Goal: Information Seeking & Learning: Learn about a topic

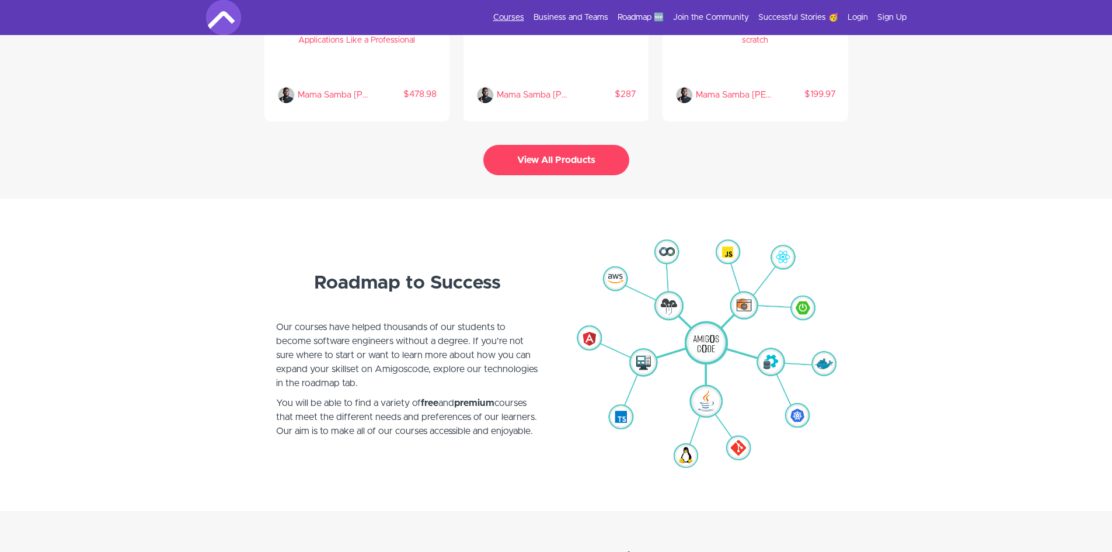
click at [514, 19] on link "Courses" at bounding box center [508, 18] width 31 height 12
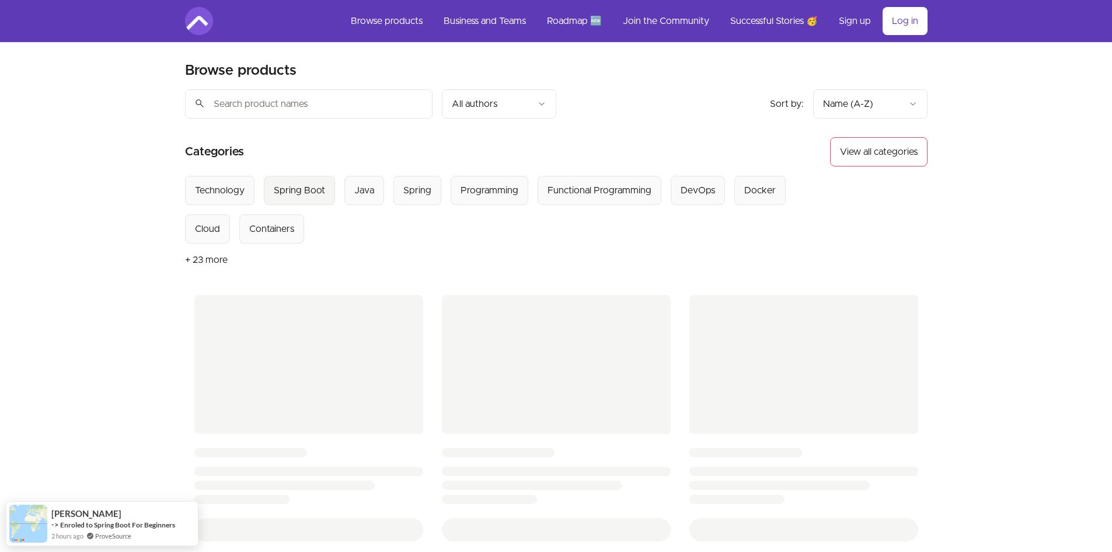
click at [296, 188] on div "Spring Boot" at bounding box center [299, 190] width 51 height 14
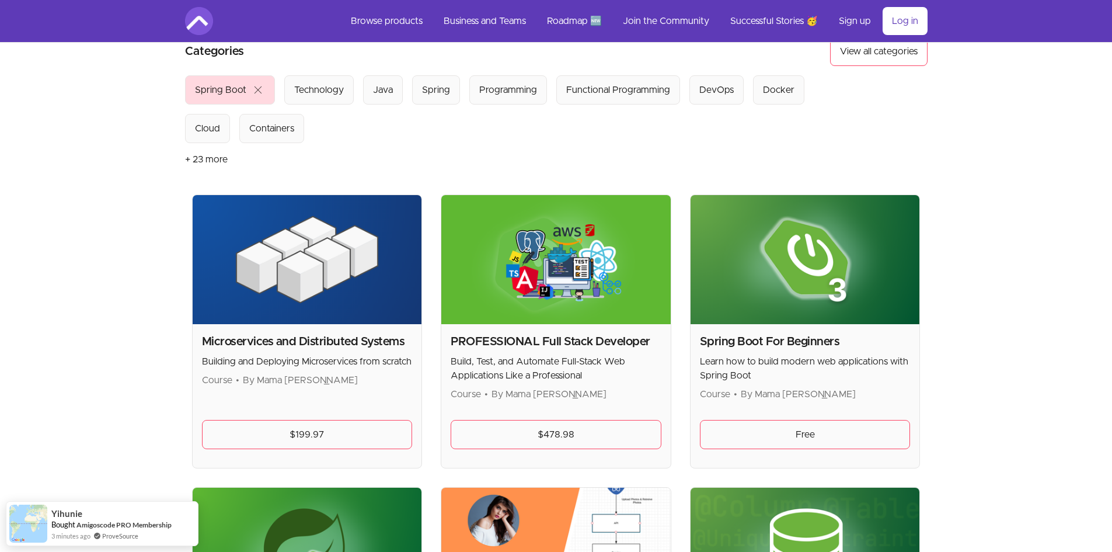
scroll to position [117, 0]
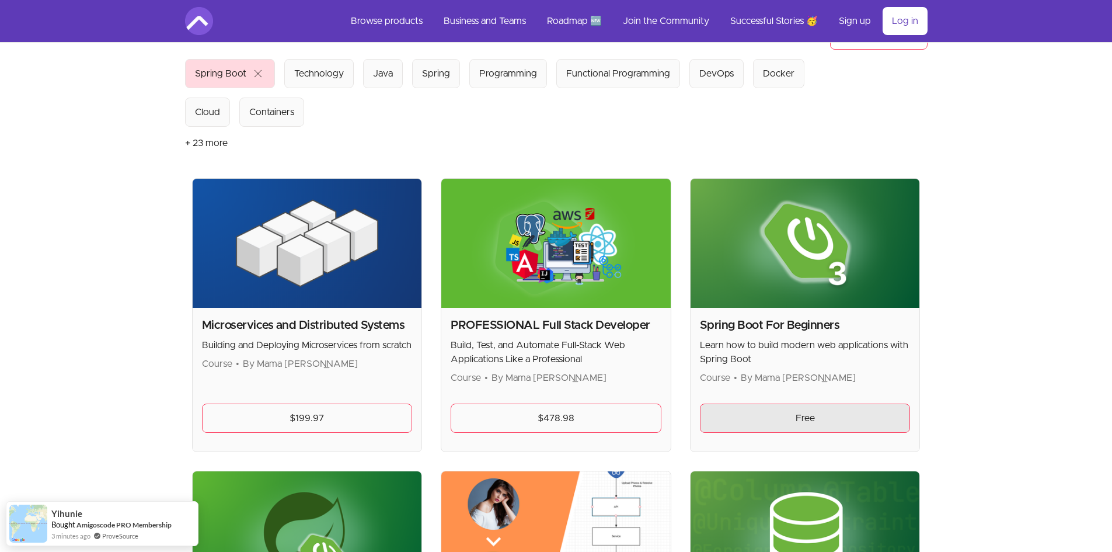
click at [804, 417] on link "Free" at bounding box center [805, 417] width 211 height 29
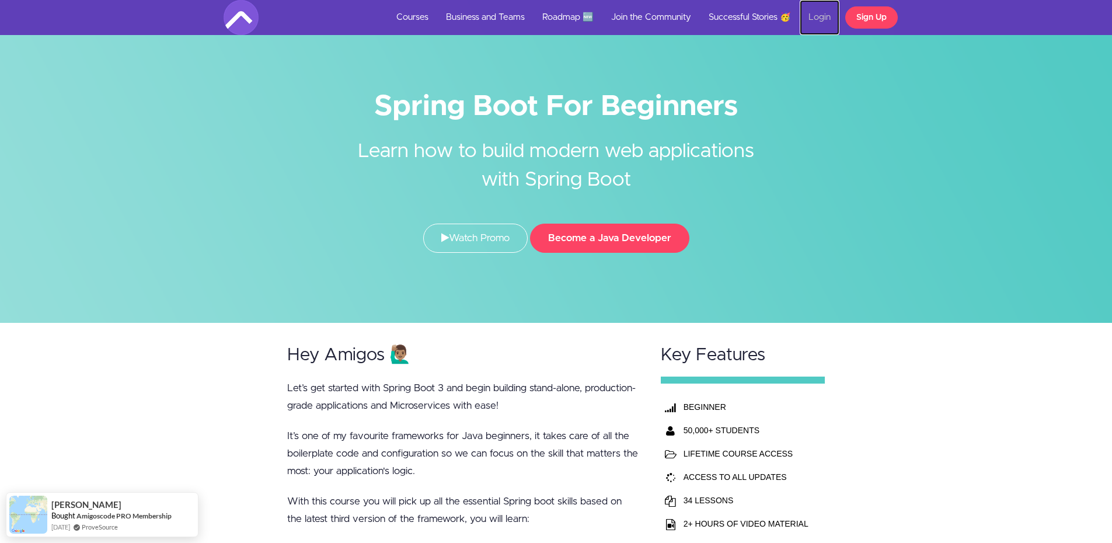
click at [817, 19] on link "Login" at bounding box center [820, 17] width 40 height 35
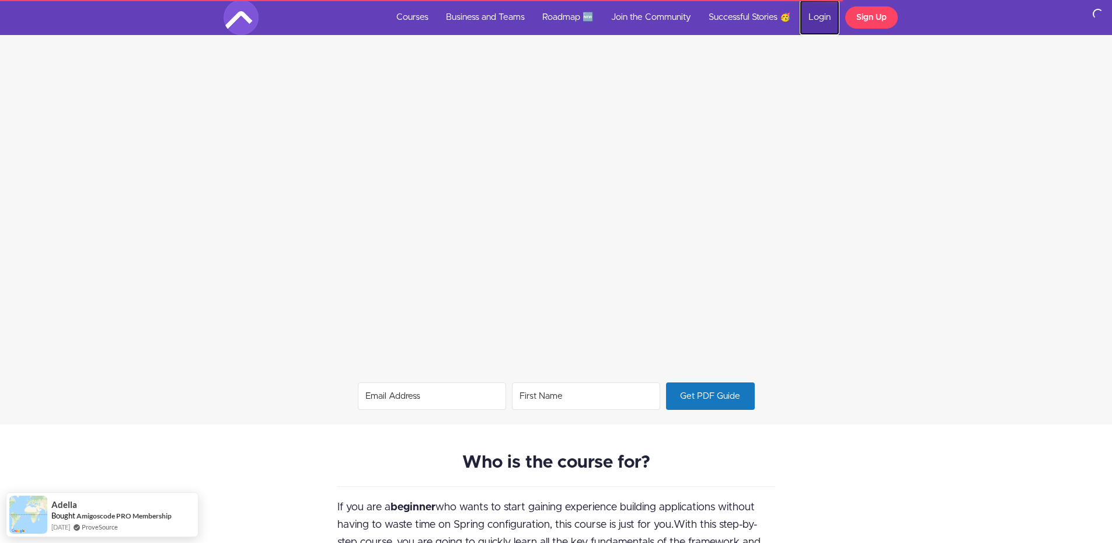
scroll to position [934, 0]
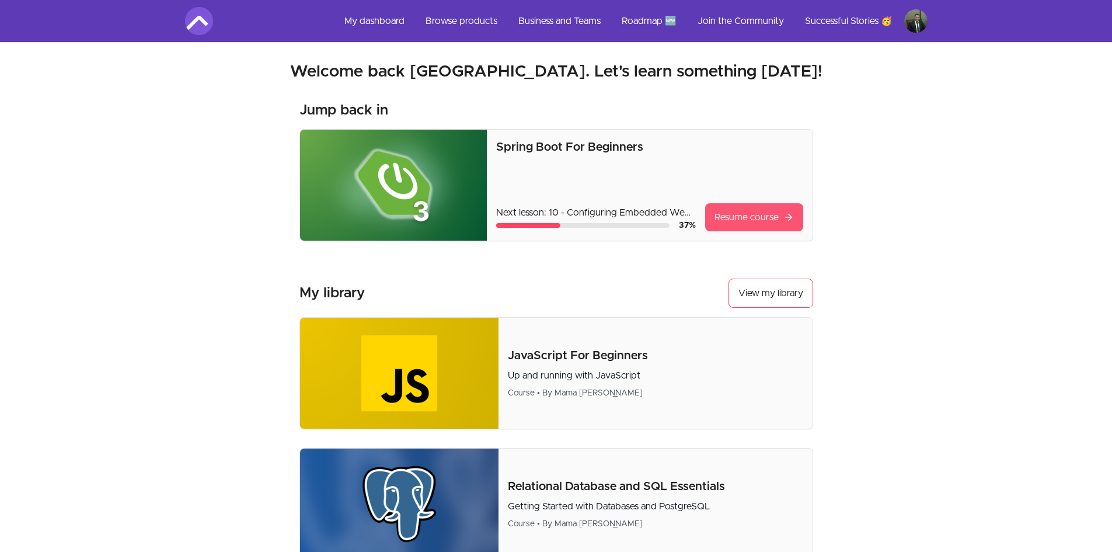
click at [764, 225] on link "Resume course" at bounding box center [754, 217] width 98 height 28
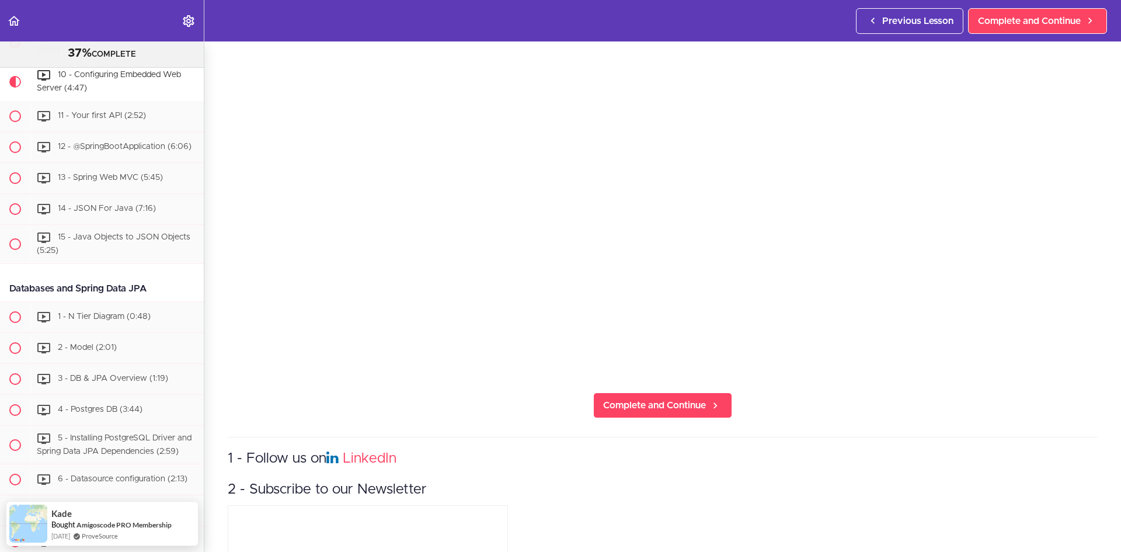
scroll to position [234, 0]
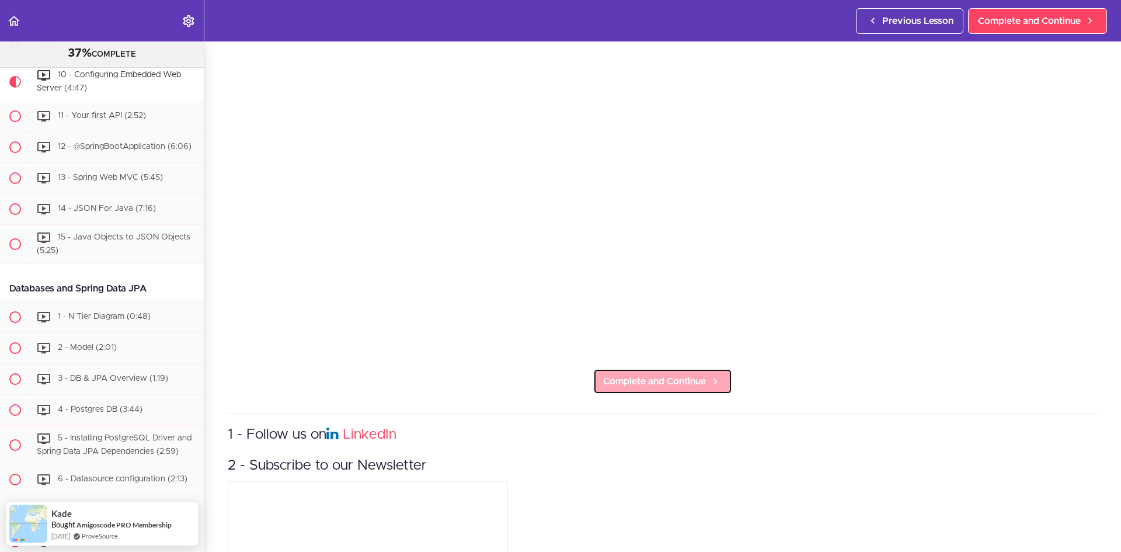
click at [698, 381] on span "Complete and Continue" at bounding box center [654, 381] width 103 height 14
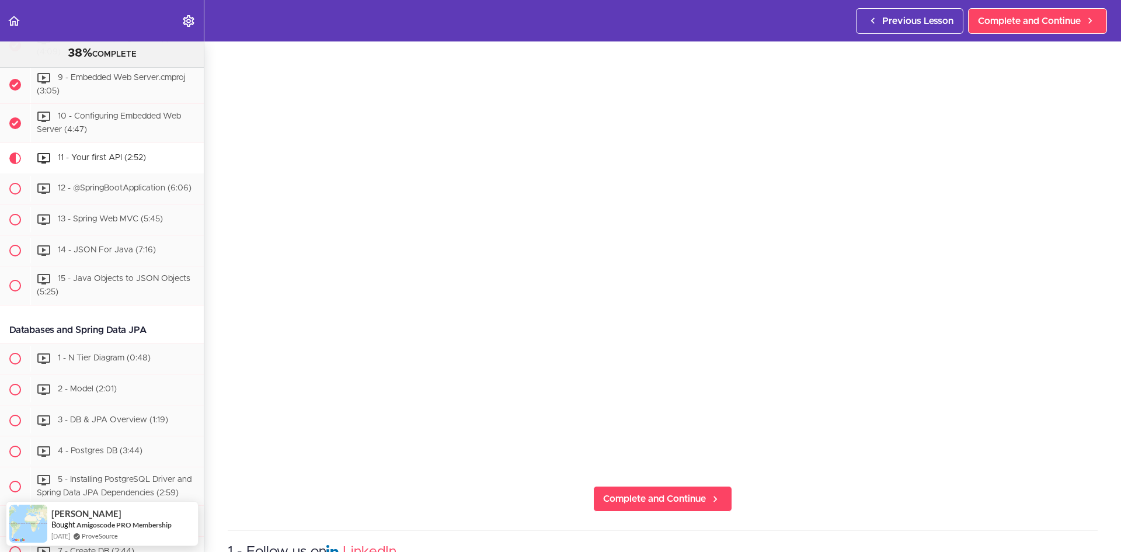
scroll to position [117, 0]
click at [671, 495] on span "Complete and Continue" at bounding box center [654, 498] width 103 height 14
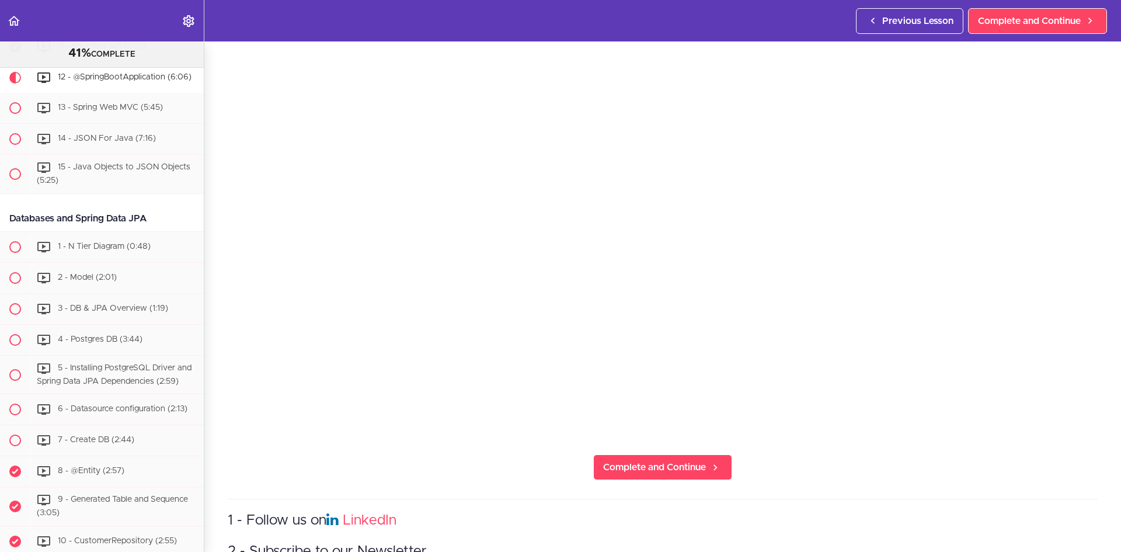
scroll to position [234, 0]
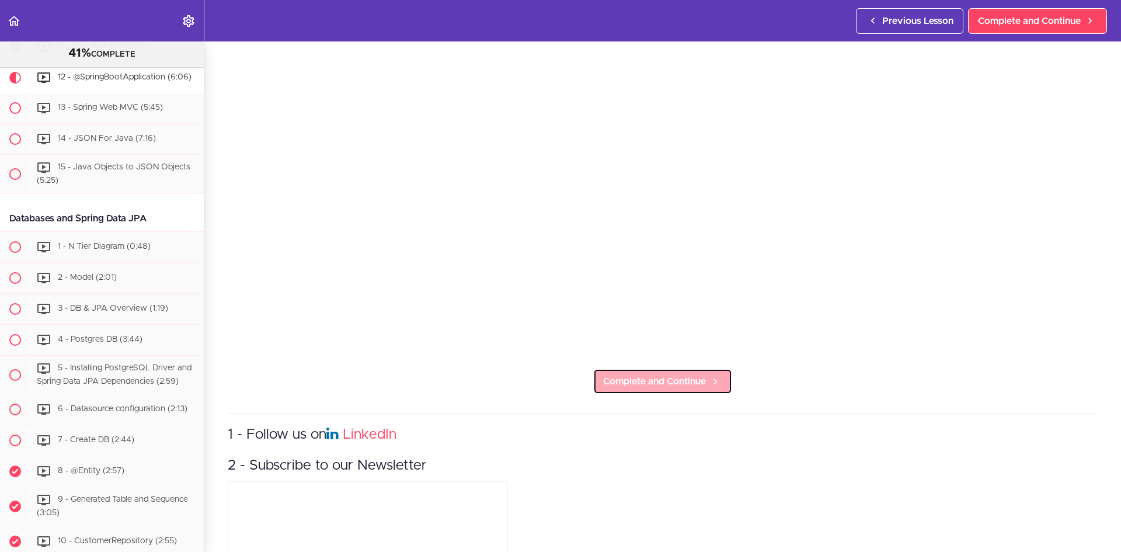
click at [702, 379] on link "Complete and Continue" at bounding box center [662, 381] width 139 height 26
click at [712, 382] on icon at bounding box center [715, 381] width 14 height 12
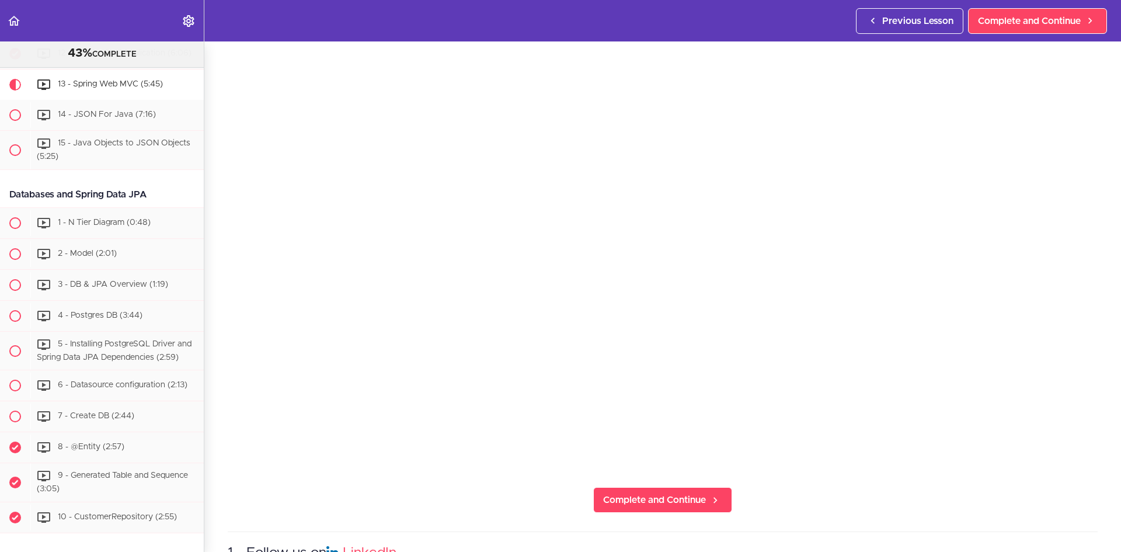
scroll to position [117, 0]
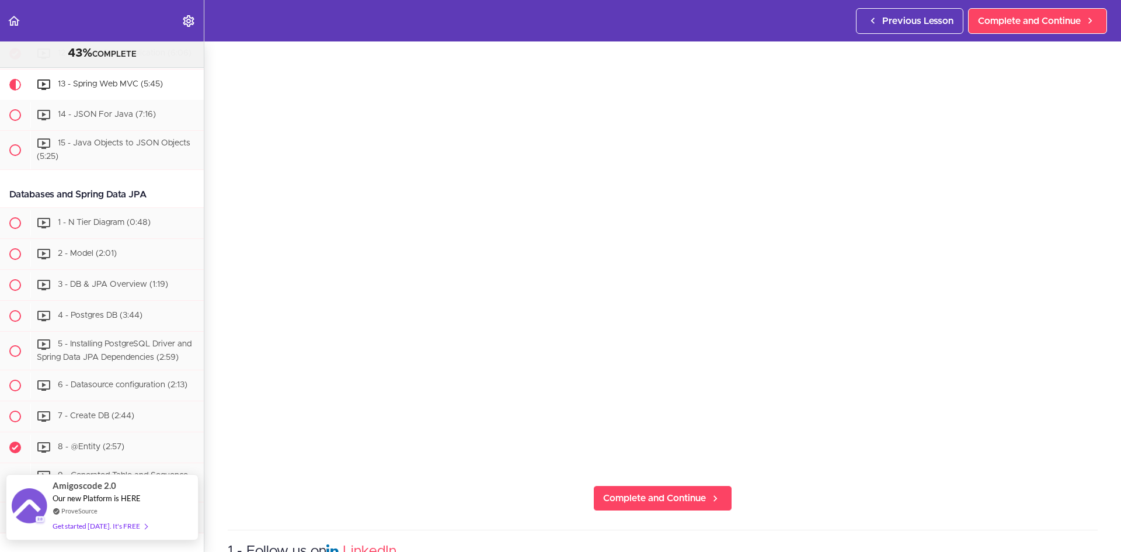
click at [102, 528] on div "Get started today. It's FREE" at bounding box center [100, 525] width 95 height 13
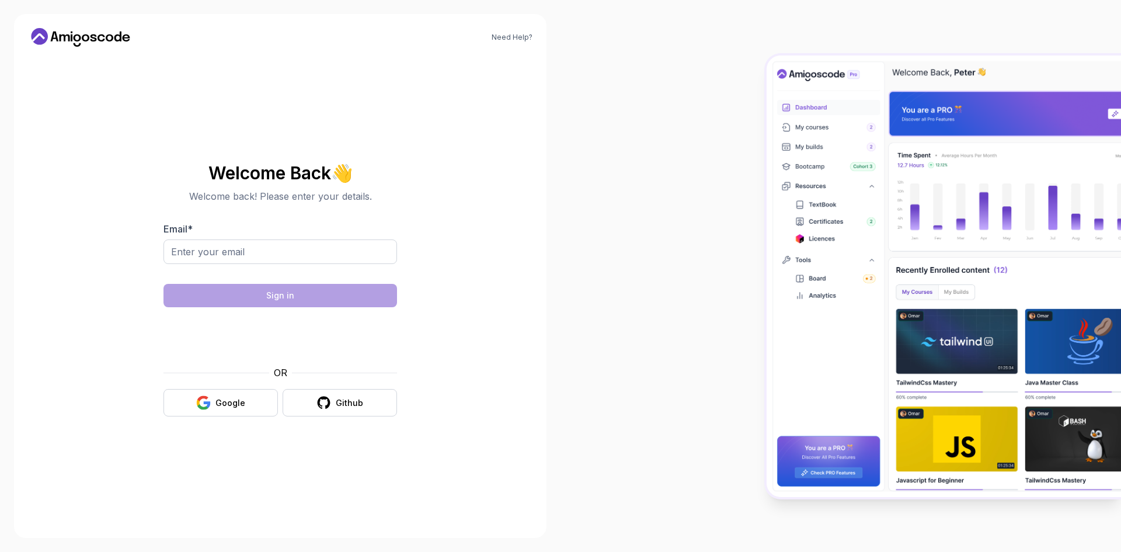
drag, startPoint x: 0, startPoint y: 0, endPoint x: 235, endPoint y: 250, distance: 343.2
click at [235, 250] on input "Email *" at bounding box center [280, 251] width 234 height 25
type input "[EMAIL_ADDRESS][DOMAIN_NAME]"
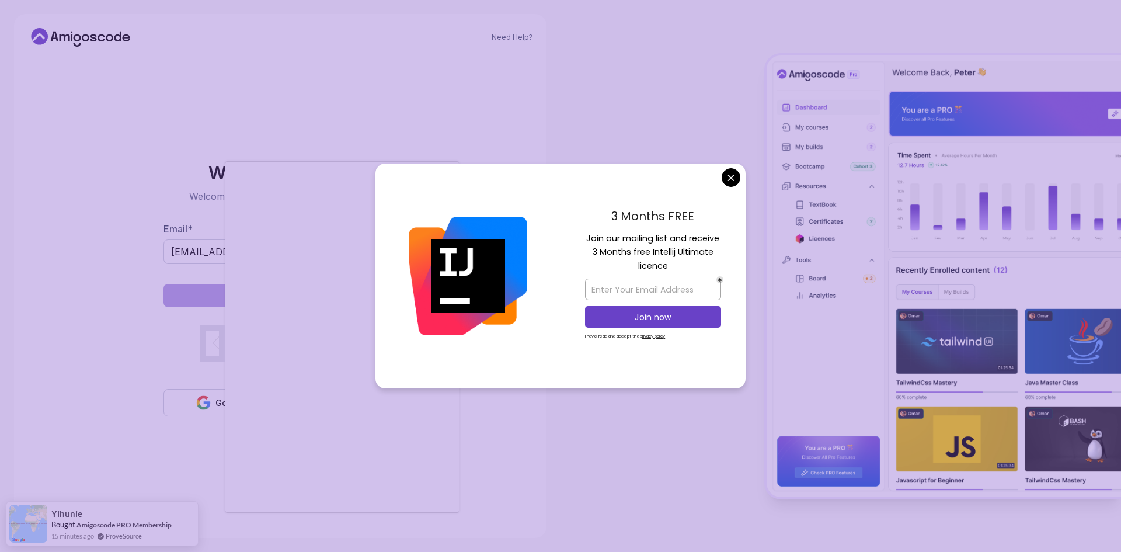
click at [736, 182] on body "Need Help? Welcome Back 👋 Welcome back! Please enter your details. Email * [EMA…" at bounding box center [560, 276] width 1121 height 552
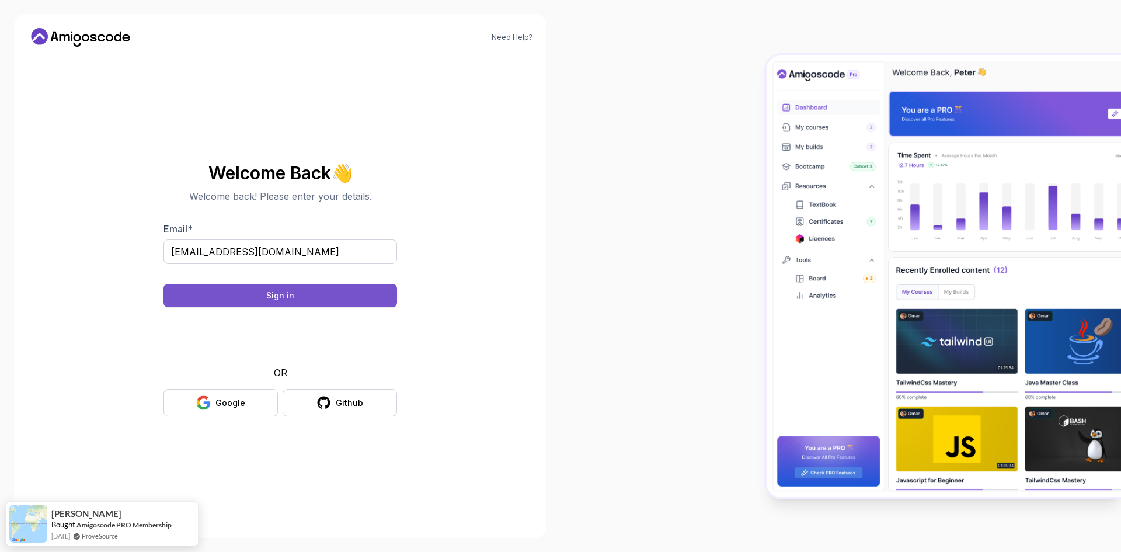
click at [284, 298] on div "Sign in" at bounding box center [280, 296] width 28 height 12
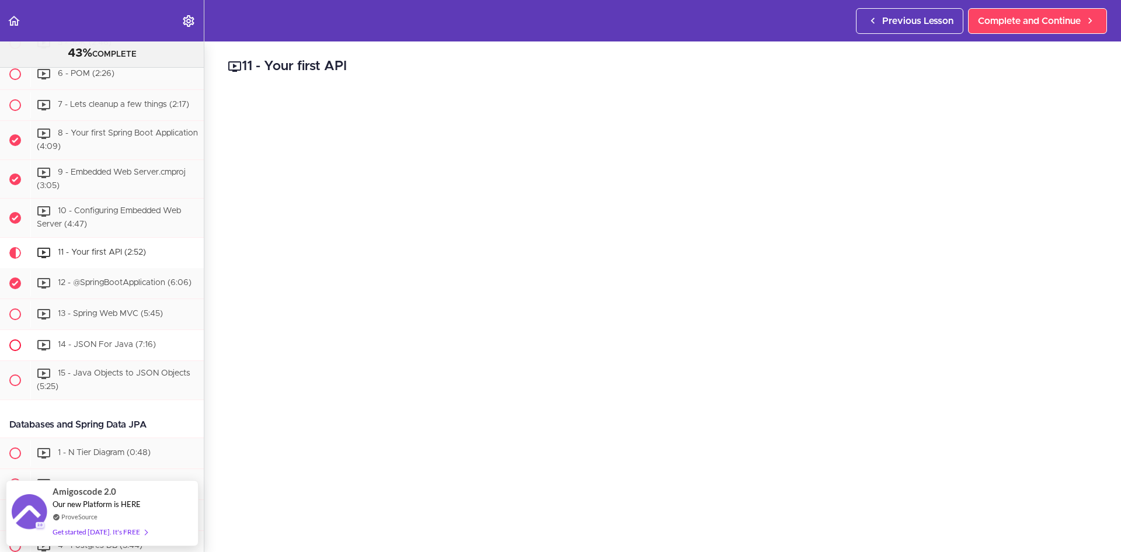
scroll to position [433, 0]
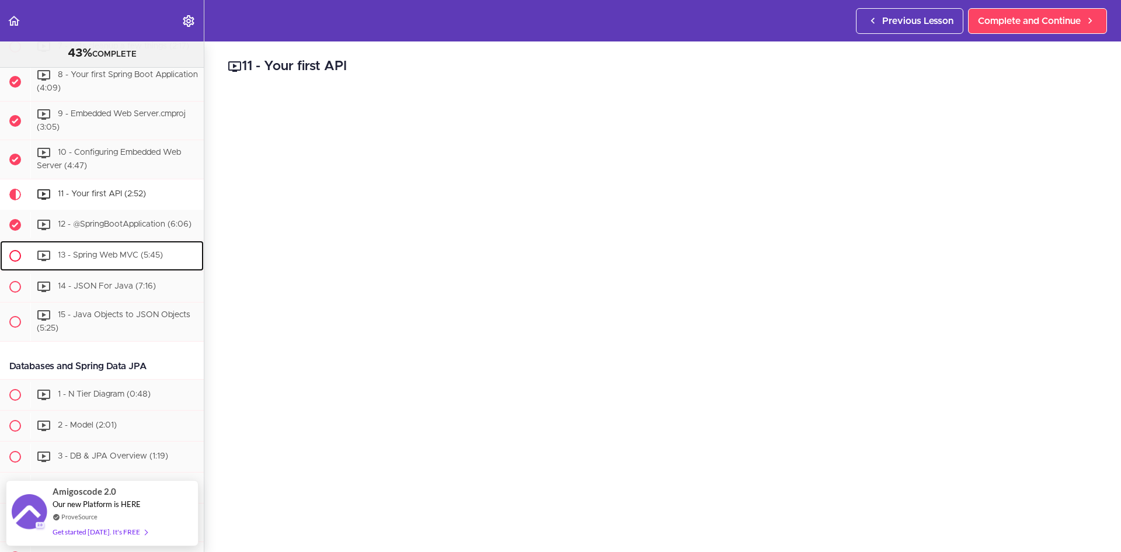
click at [133, 259] on span "13 - Spring Web MVC (5:45)" at bounding box center [110, 255] width 105 height 8
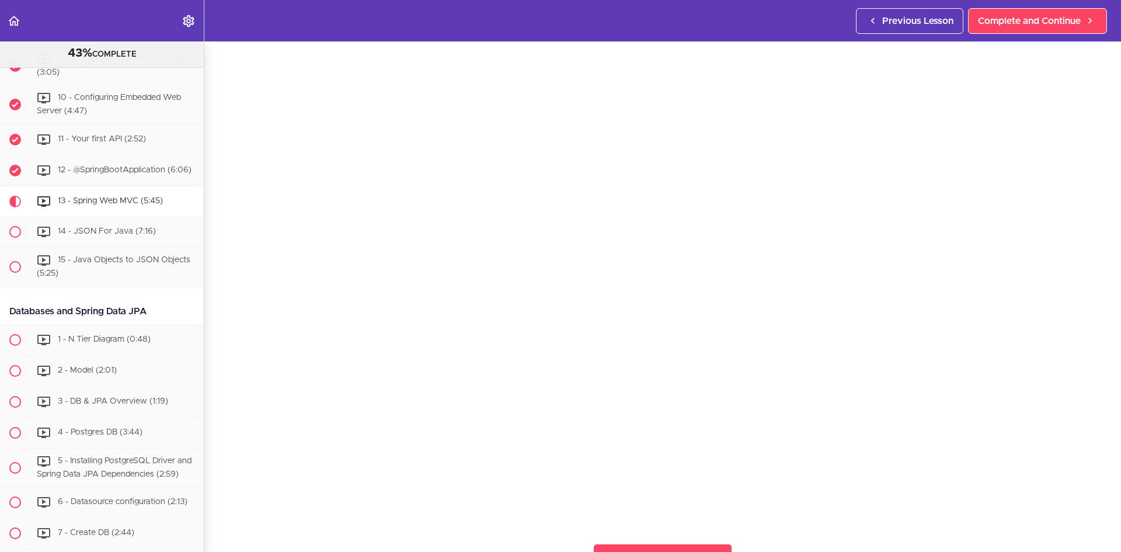
scroll to position [117, 0]
click at [677, 499] on span "Complete and Continue" at bounding box center [654, 498] width 103 height 14
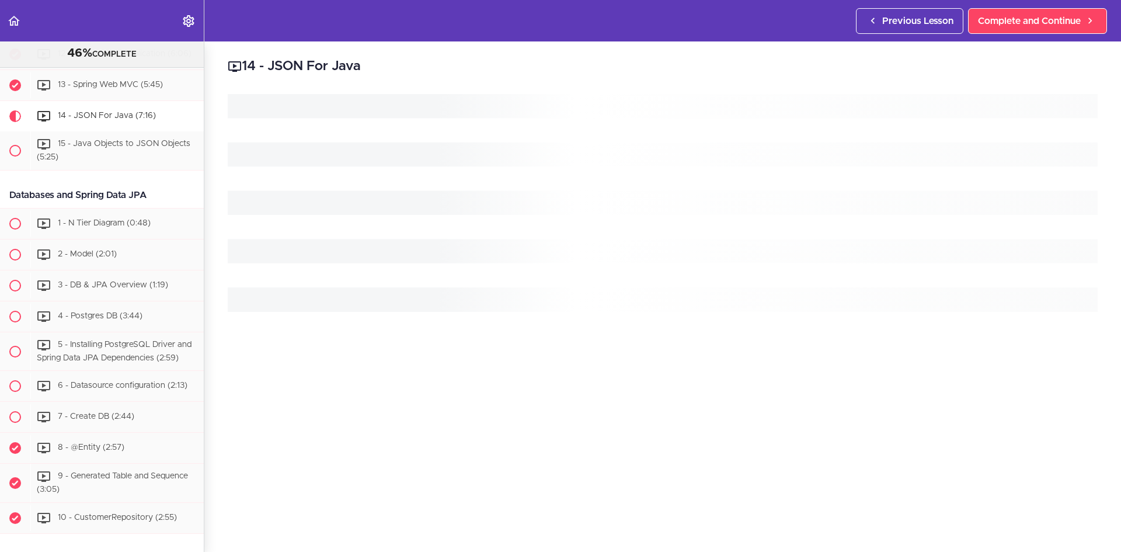
click at [697, 497] on div at bounding box center [663, 338] width 870 height 489
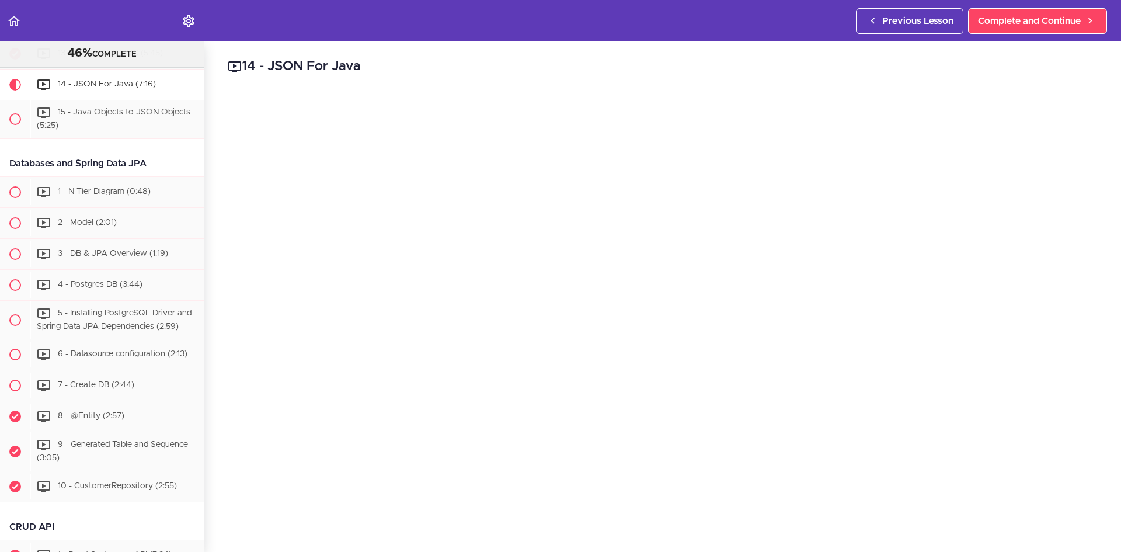
scroll to position [117, 0]
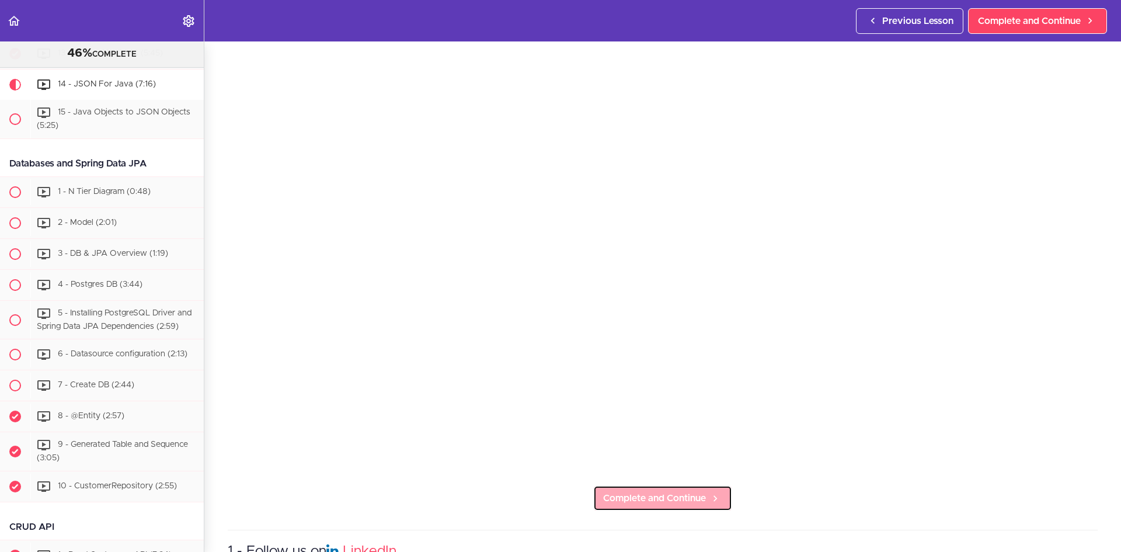
click at [686, 498] on span "Complete and Continue" at bounding box center [654, 498] width 103 height 14
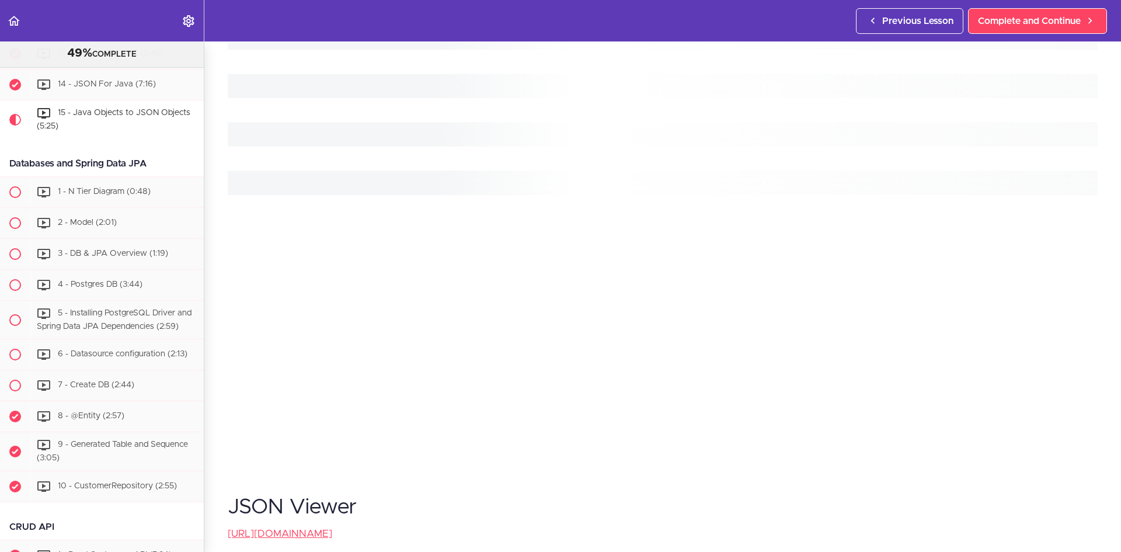
click at [633, 435] on div "15 - Java Objects to JSON Objects JSON Viewer https://chrome.google.com/webstor…" at bounding box center [662, 180] width 917 height 510
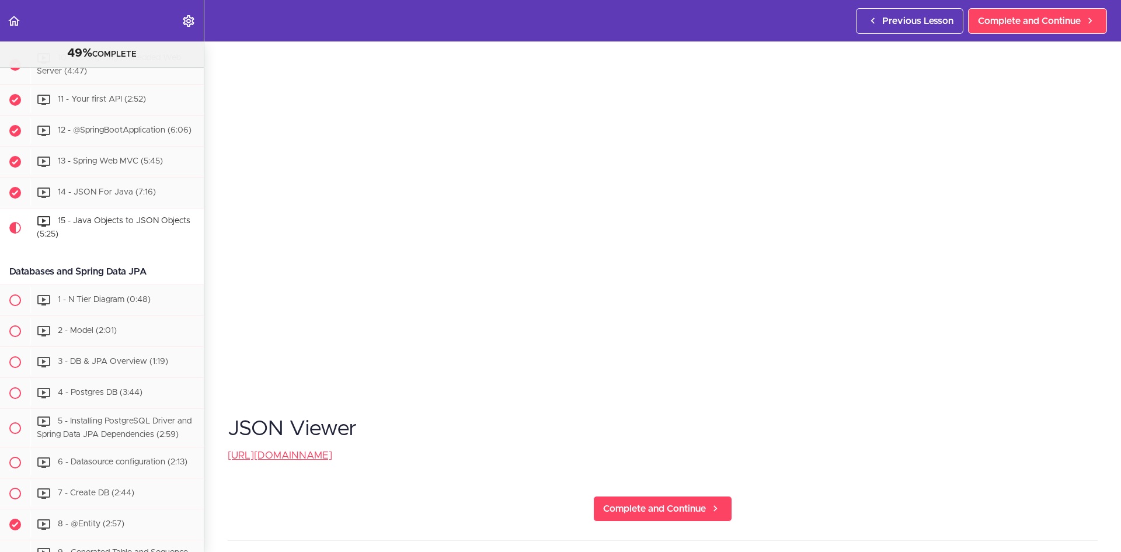
scroll to position [292, 0]
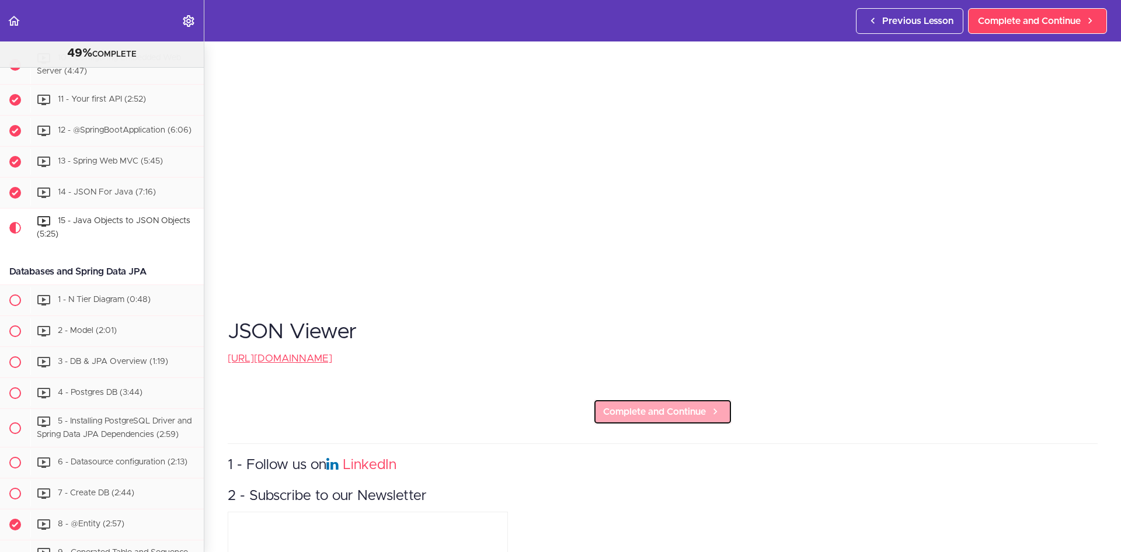
click at [665, 408] on span "Complete and Continue" at bounding box center [654, 412] width 103 height 14
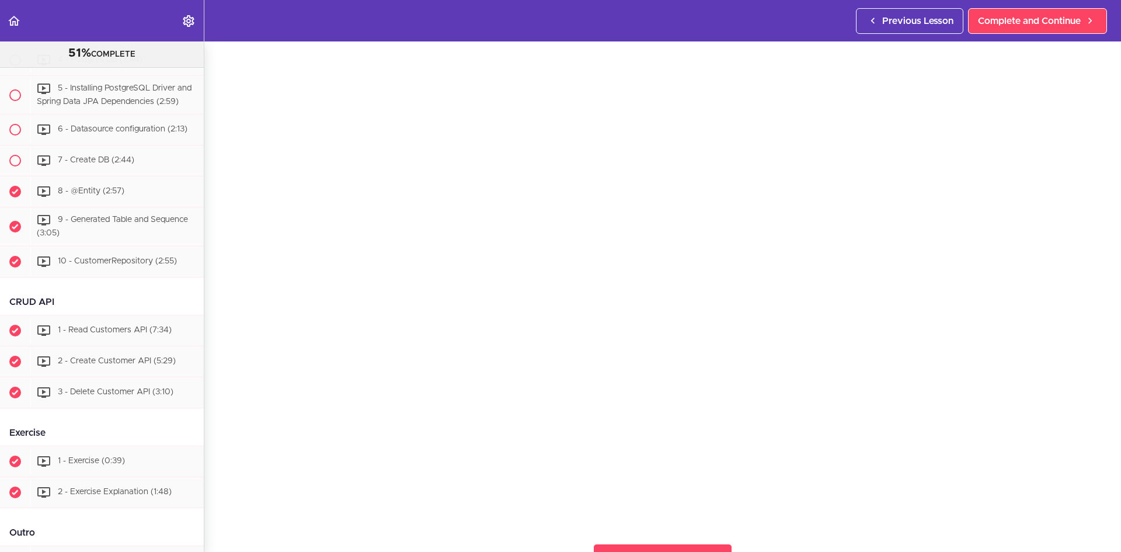
scroll to position [175, 0]
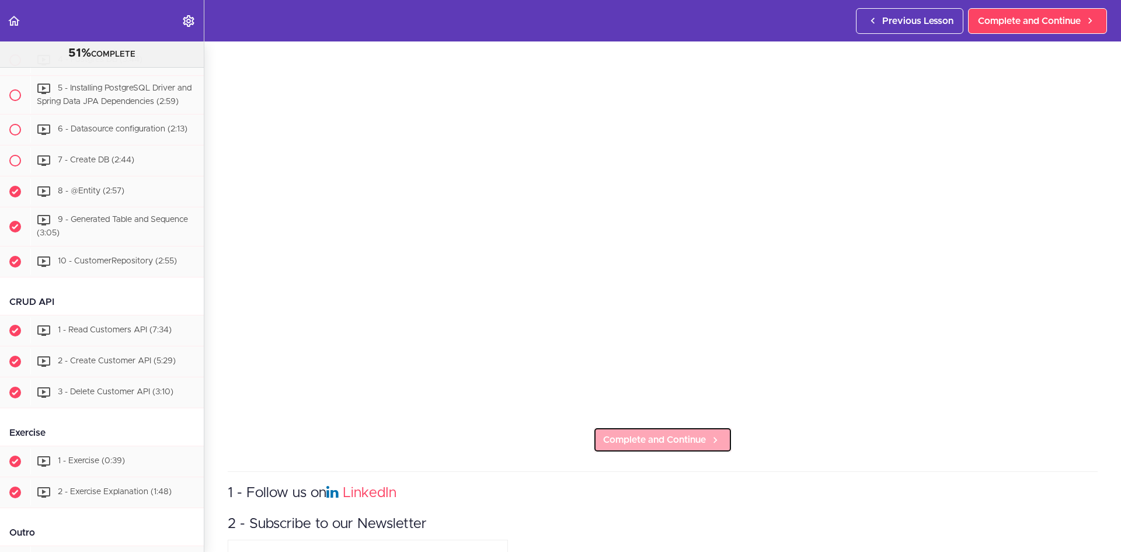
click at [641, 439] on span "Complete and Continue" at bounding box center [654, 440] width 103 height 14
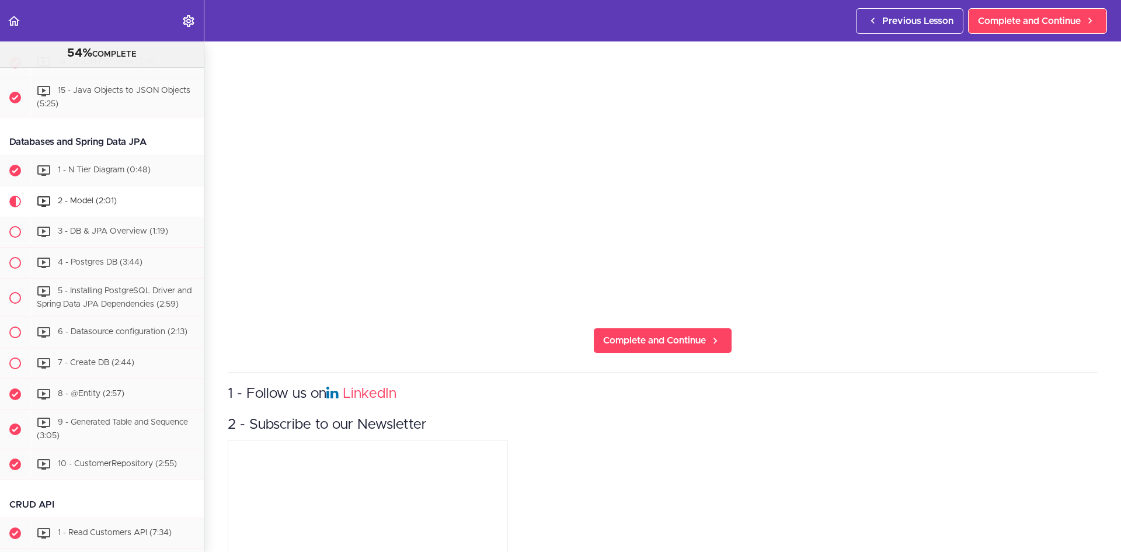
scroll to position [292, 0]
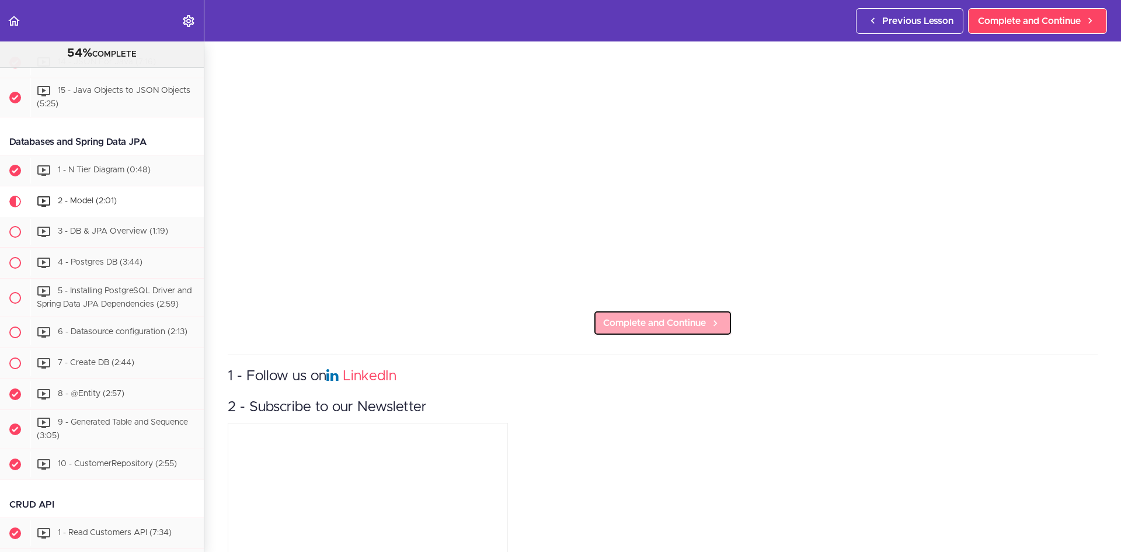
click at [665, 317] on span "Complete and Continue" at bounding box center [654, 323] width 103 height 14
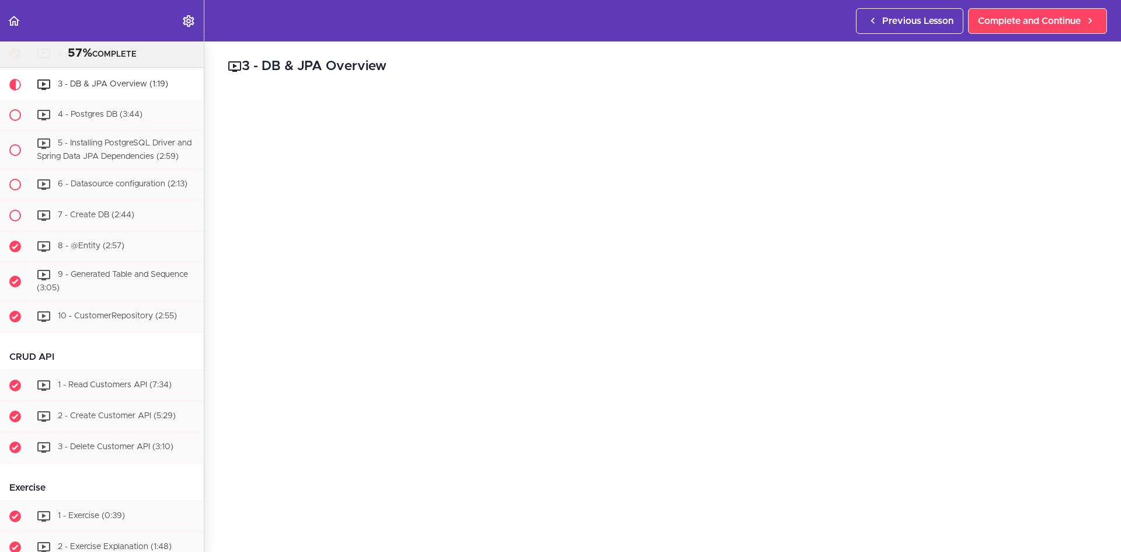
scroll to position [58, 0]
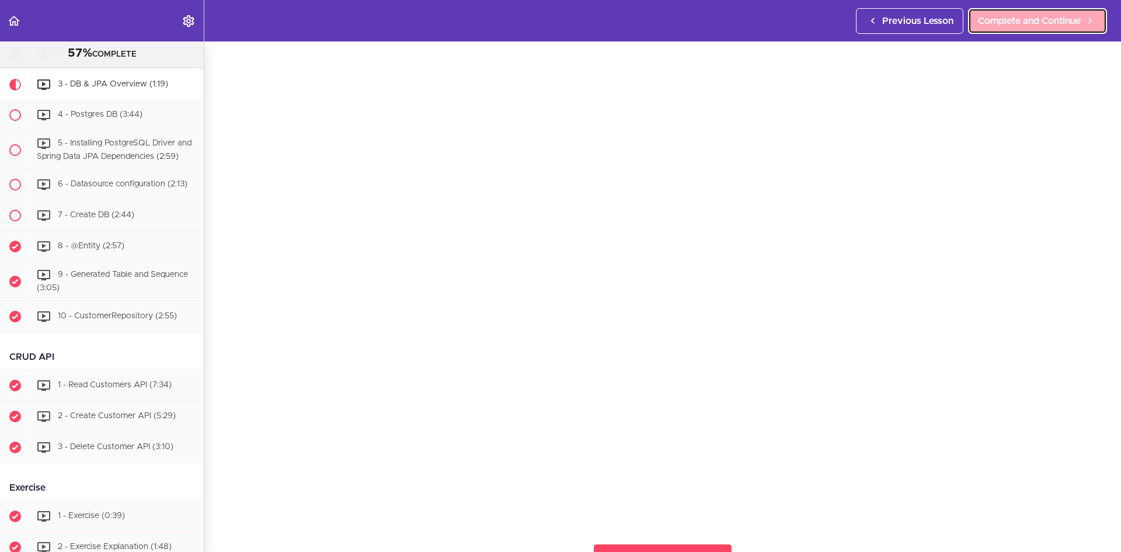
click at [1027, 19] on span "Complete and Continue" at bounding box center [1029, 21] width 103 height 14
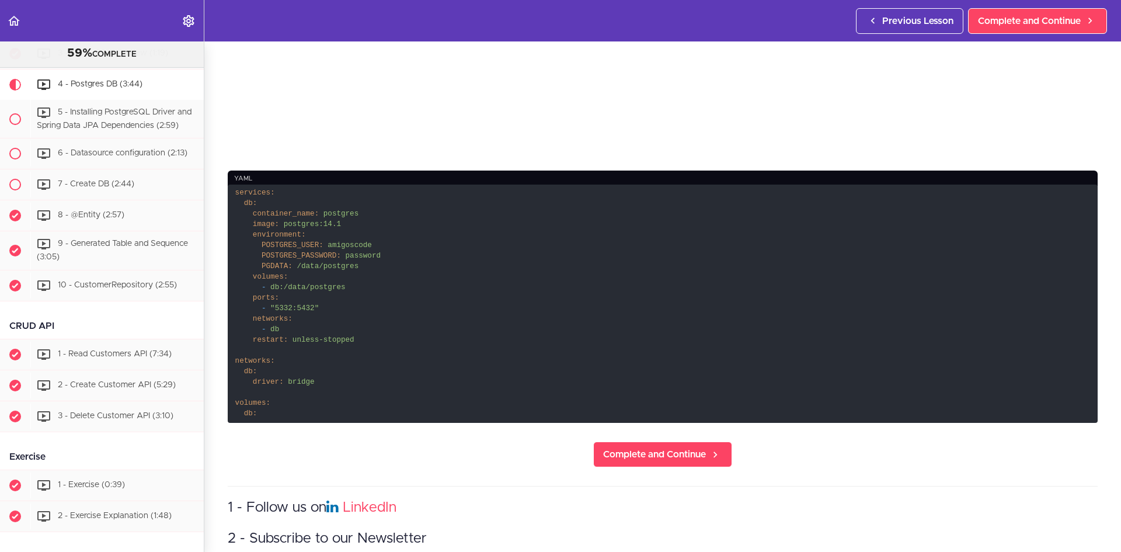
scroll to position [467, 0]
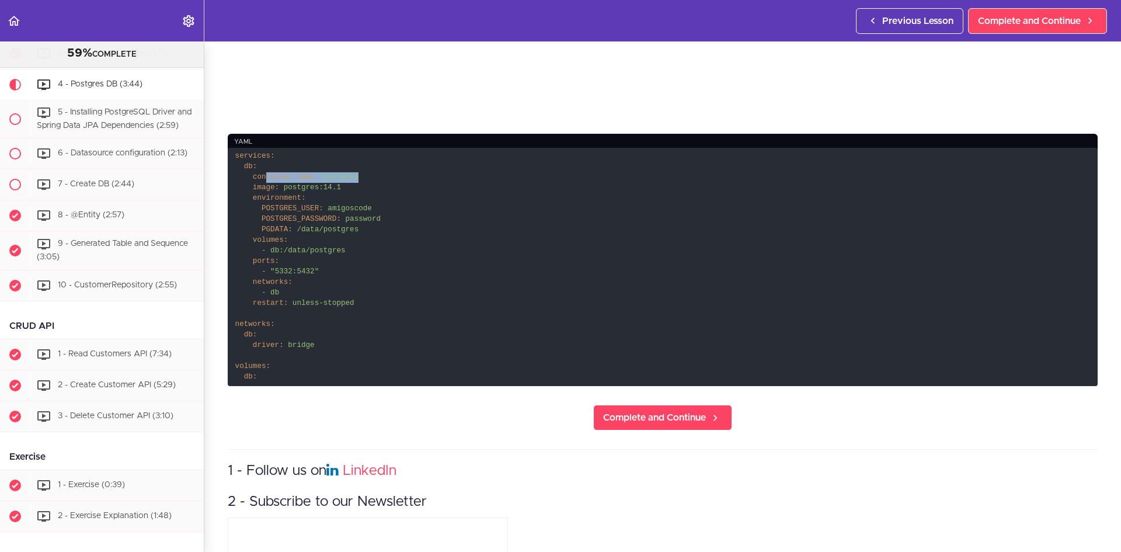
drag, startPoint x: 264, startPoint y: 174, endPoint x: 375, endPoint y: 172, distance: 110.9
click at [375, 172] on code "services: db: container_name: postgres image: postgres:14.1 environment: POSTGR…" at bounding box center [663, 267] width 870 height 238
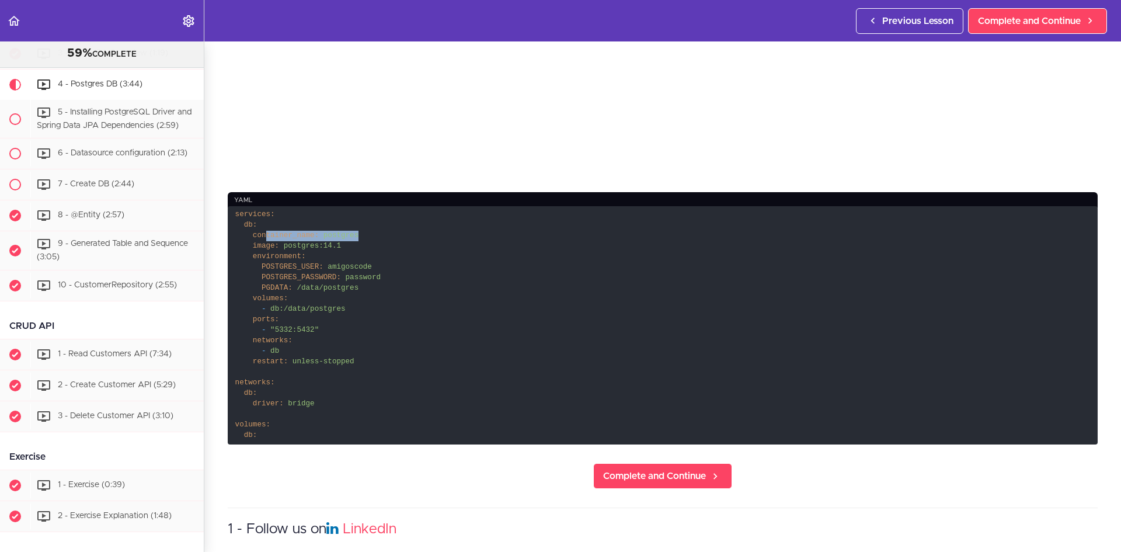
scroll to position [350, 0]
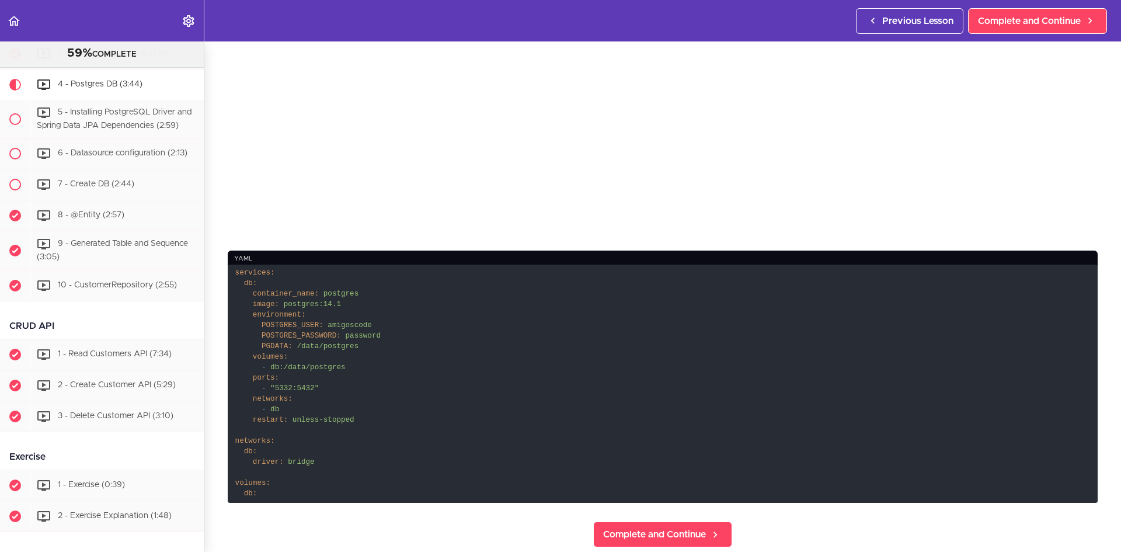
click at [482, 282] on code "services: db: container_name: postgres image: postgres:14.1 environment: POSTGR…" at bounding box center [663, 383] width 870 height 238
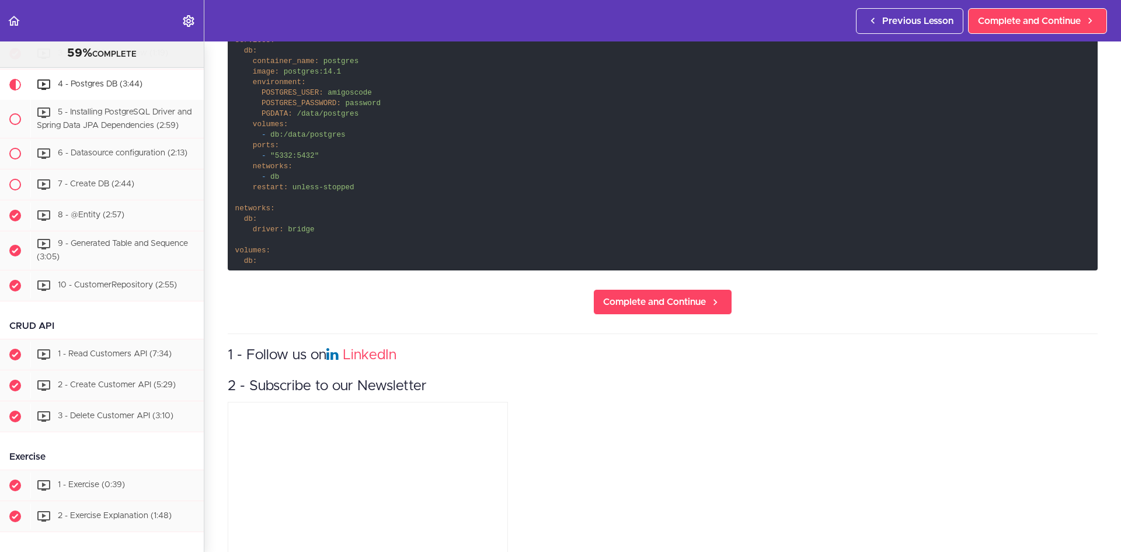
scroll to position [584, 0]
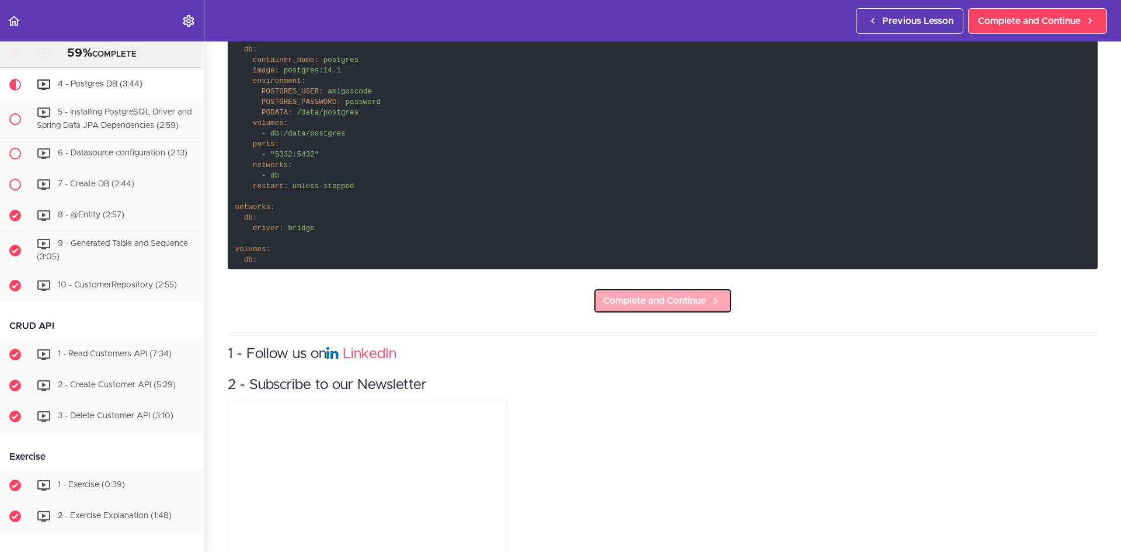
click at [673, 294] on span "Complete and Continue" at bounding box center [654, 301] width 103 height 14
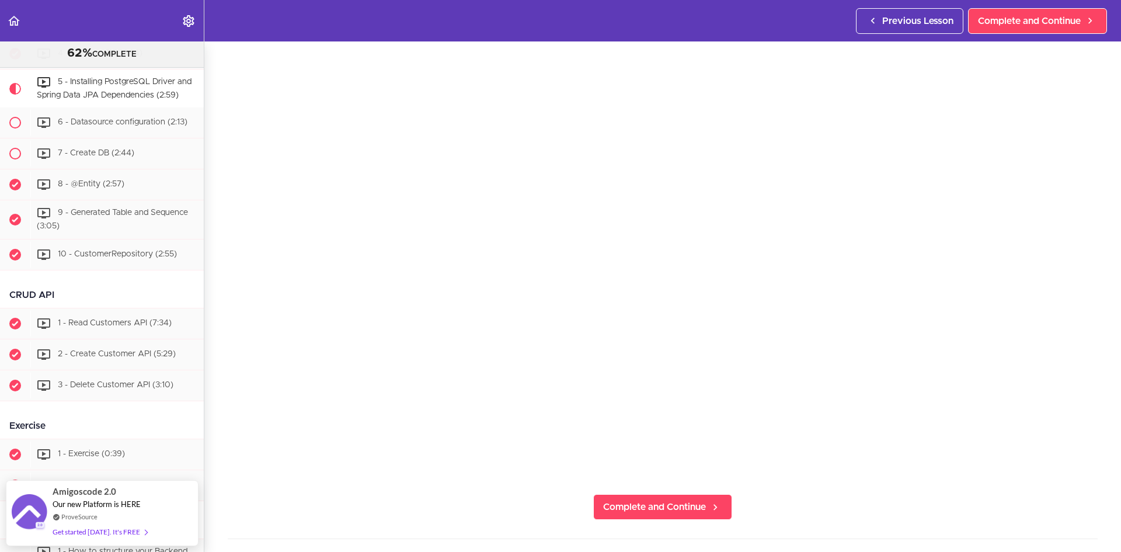
scroll to position [117, 0]
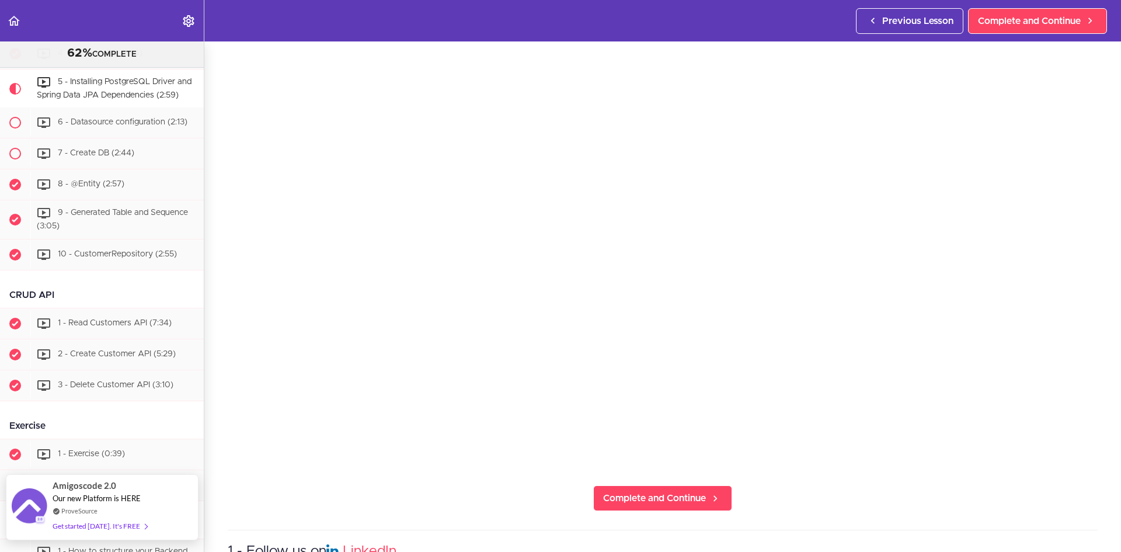
drag, startPoint x: 109, startPoint y: 528, endPoint x: 76, endPoint y: 525, distance: 32.8
drag, startPoint x: 76, startPoint y: 525, endPoint x: 316, endPoint y: 511, distance: 240.4
click at [316, 511] on section "Spring Boot For Beginners 62% COMPLETE Intro 1 - Intro (0:41) 2 - Join the Comm…" at bounding box center [560, 296] width 1121 height 510
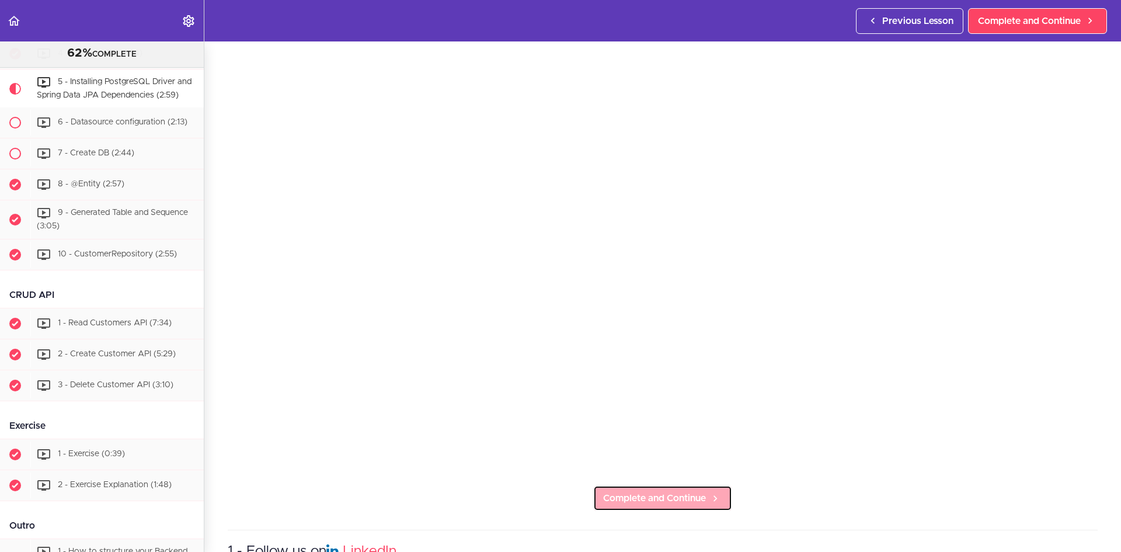
click at [648, 504] on link "Complete and Continue" at bounding box center [662, 498] width 139 height 26
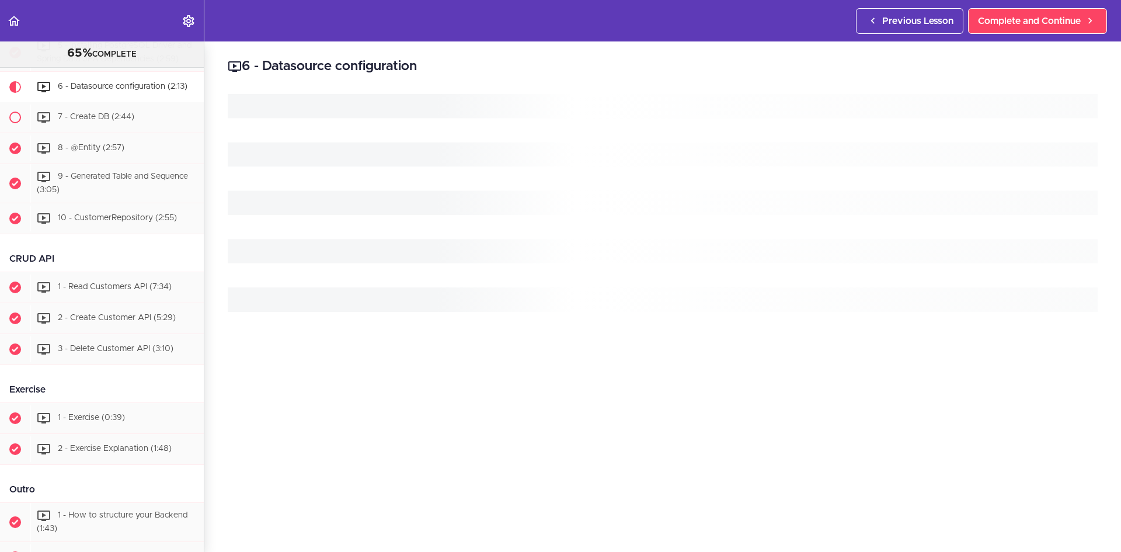
scroll to position [918, 0]
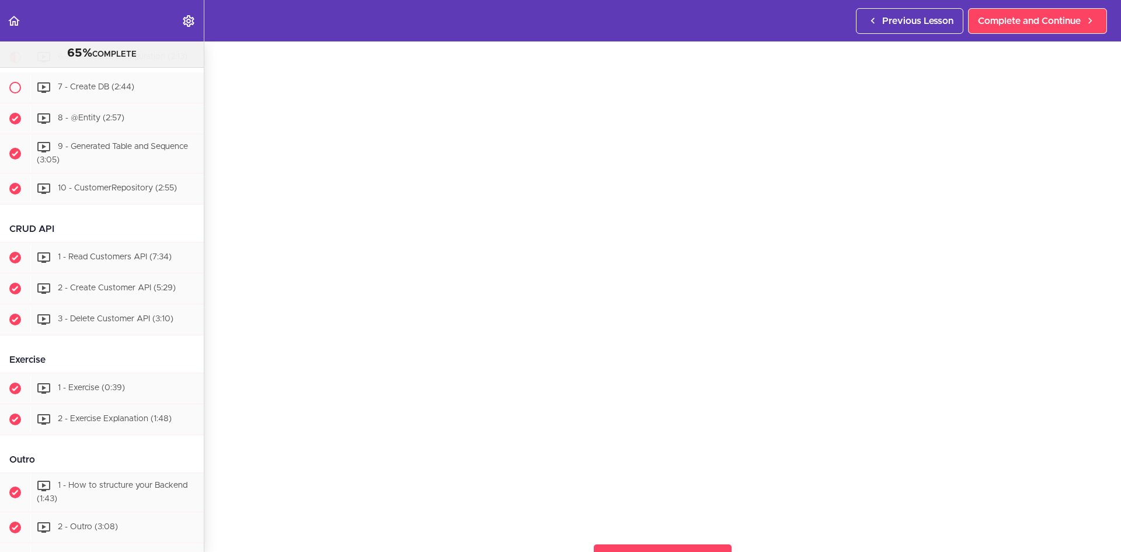
scroll to position [175, 0]
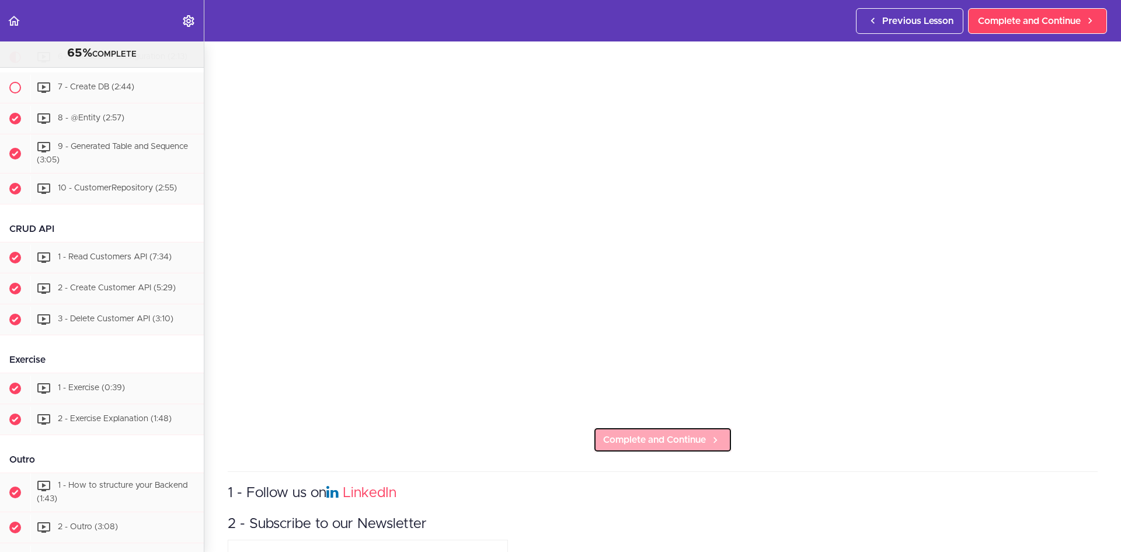
click at [650, 433] on span "Complete and Continue" at bounding box center [654, 440] width 103 height 14
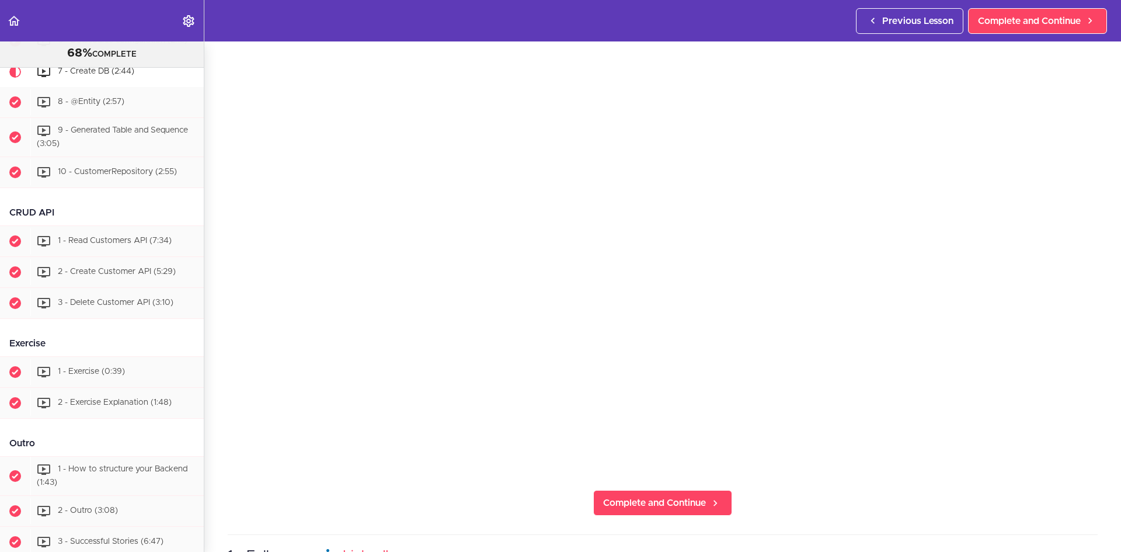
scroll to position [117, 0]
click at [709, 501] on link "Complete and Continue" at bounding box center [662, 498] width 139 height 26
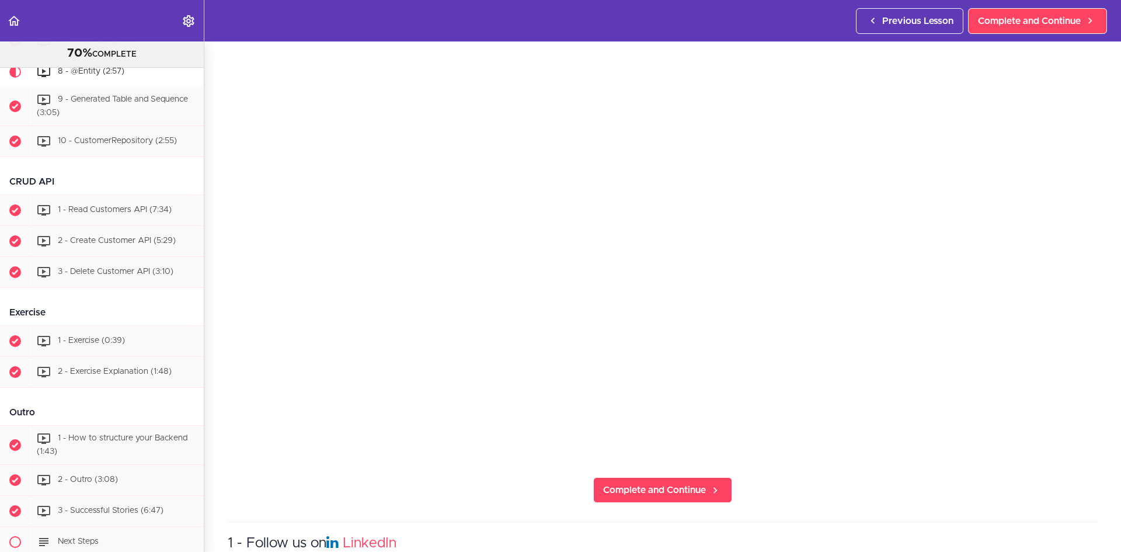
scroll to position [175, 0]
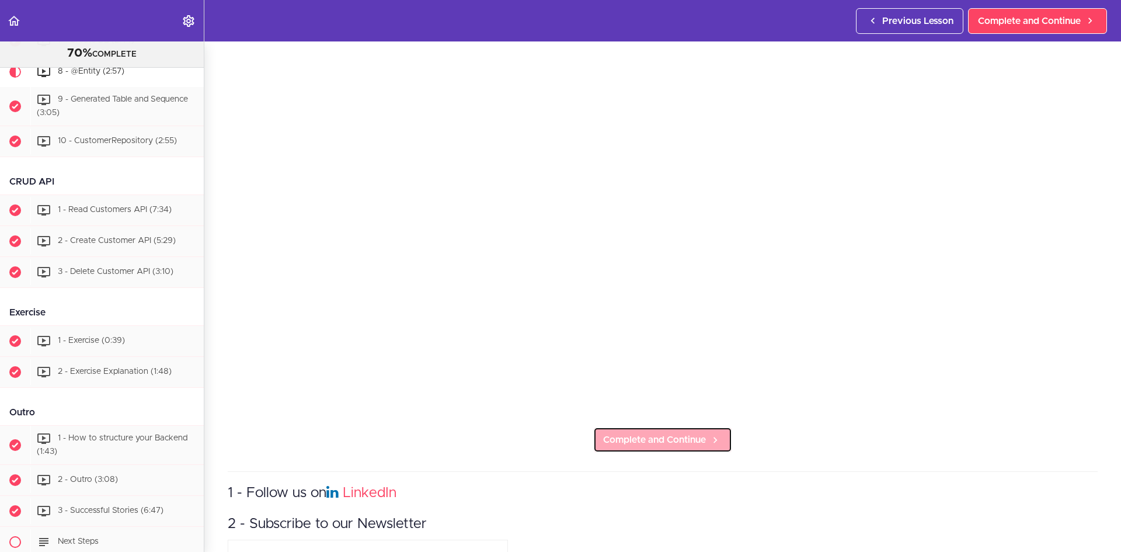
click at [653, 441] on span "Complete and Continue" at bounding box center [654, 440] width 103 height 14
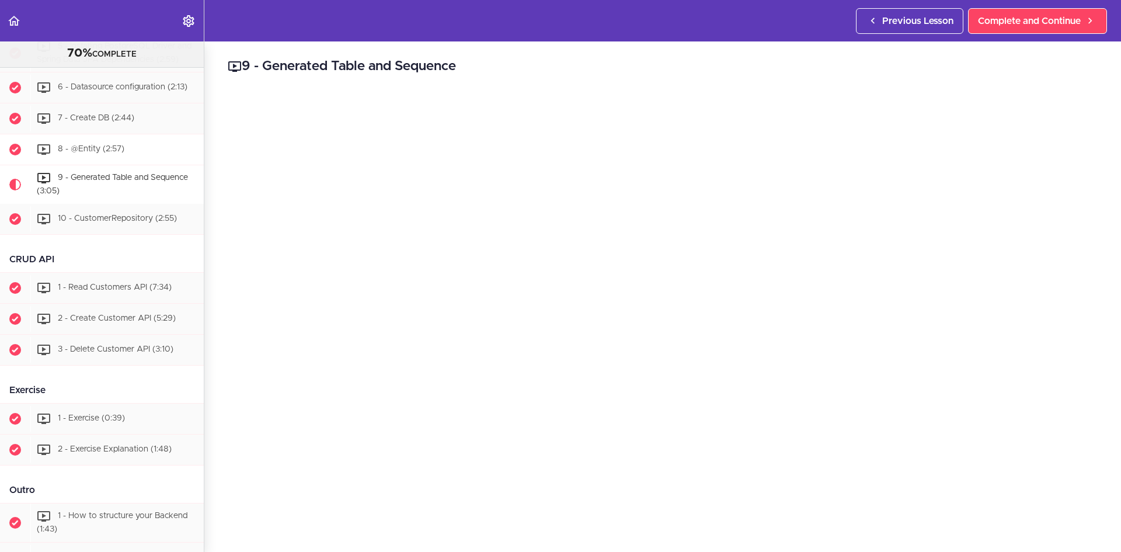
scroll to position [894, 0]
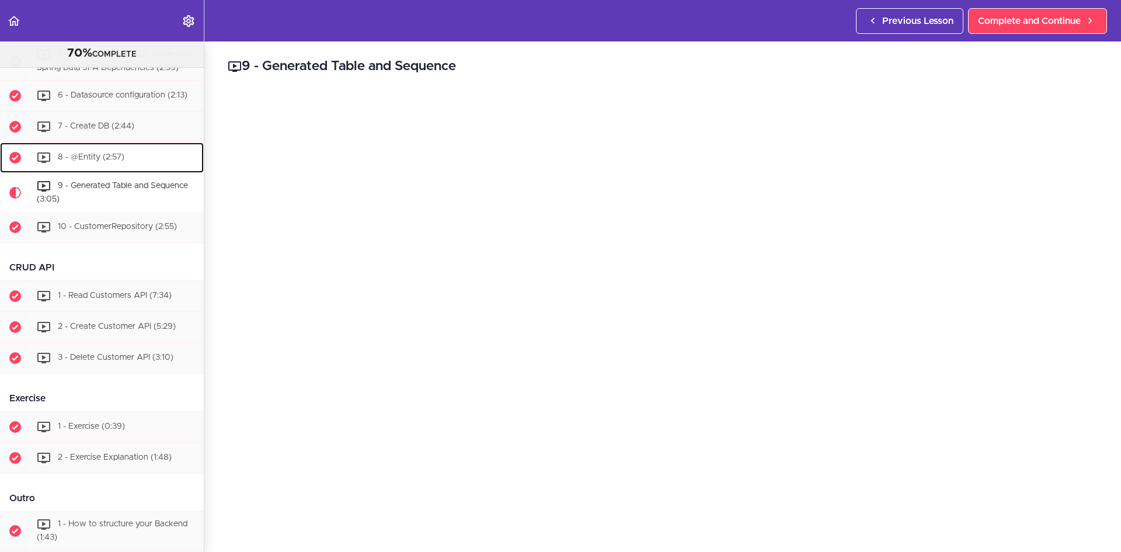
click at [169, 170] on div "8 - @Entity (2:57)" at bounding box center [116, 158] width 173 height 26
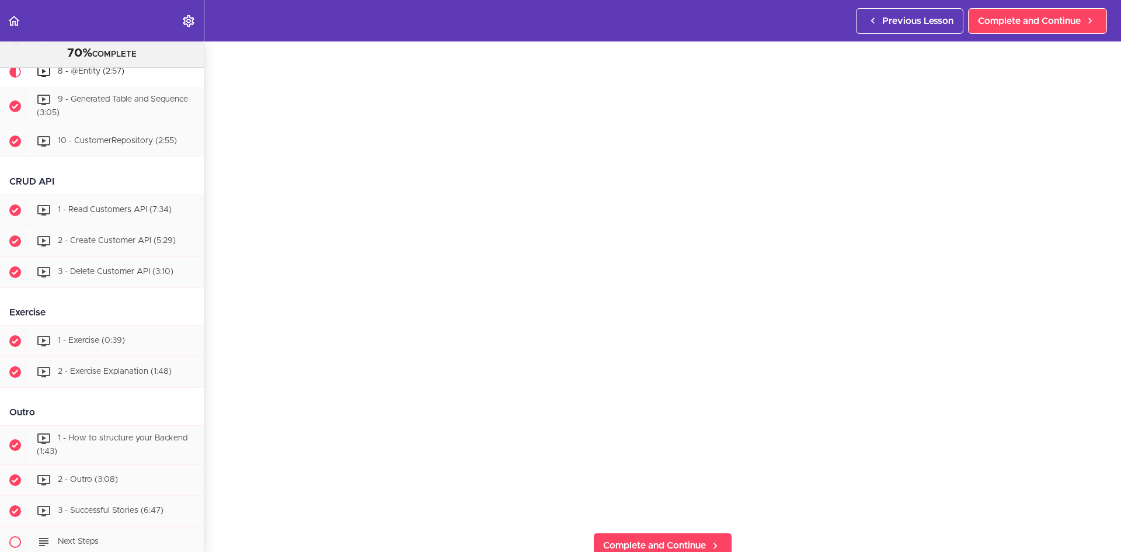
scroll to position [117, 0]
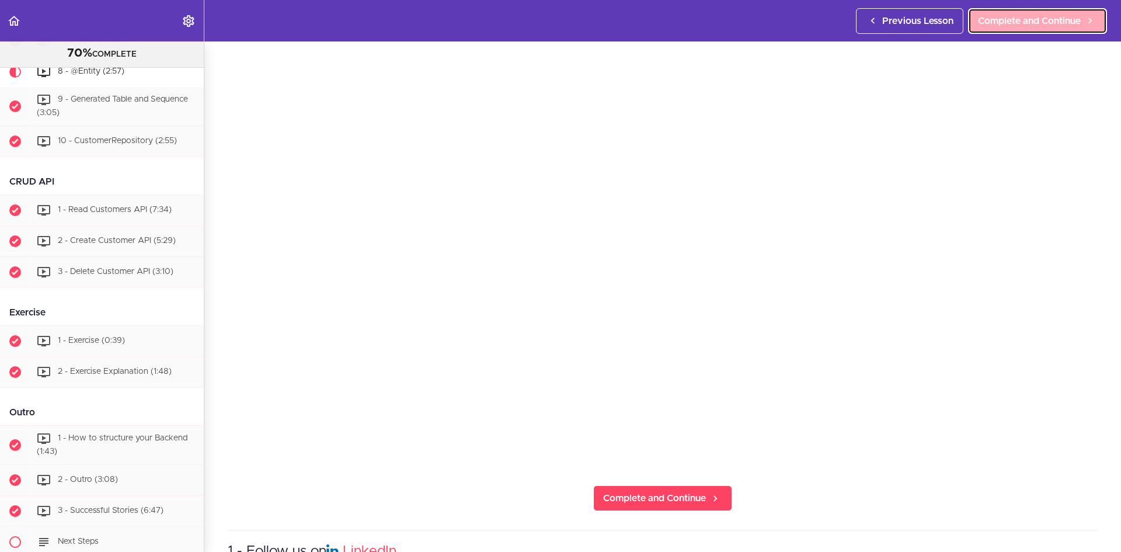
click at [1017, 18] on span "Complete and Continue" at bounding box center [1029, 21] width 103 height 14
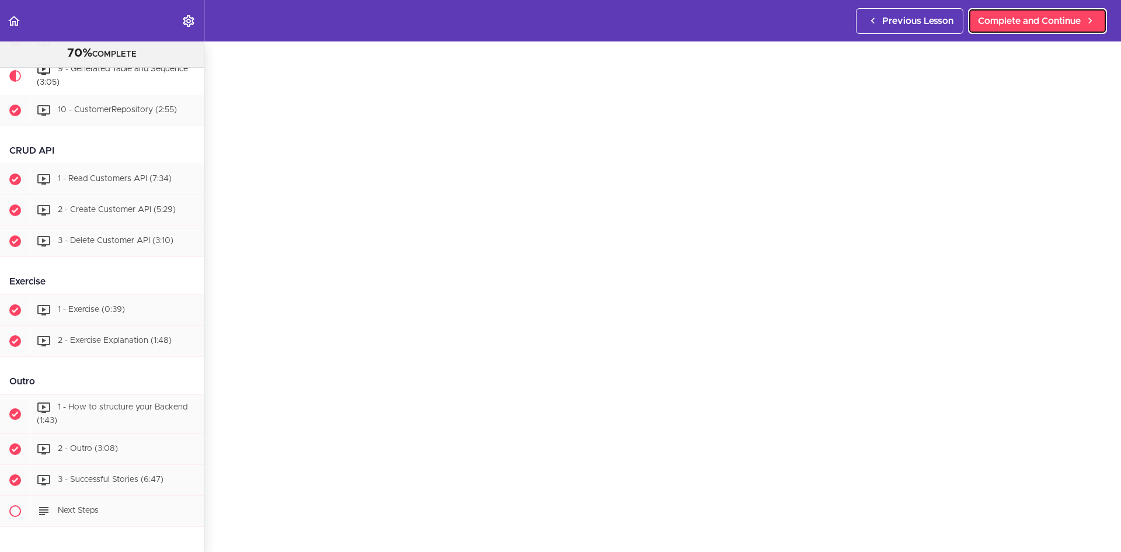
scroll to position [58, 0]
click at [999, 26] on span "Complete and Continue" at bounding box center [1029, 21] width 103 height 14
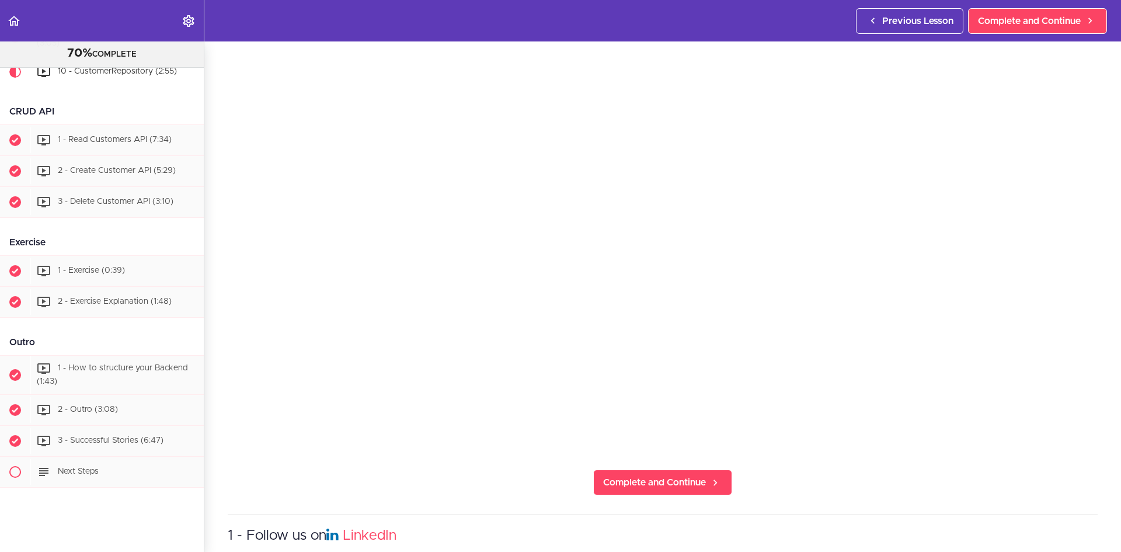
scroll to position [175, 0]
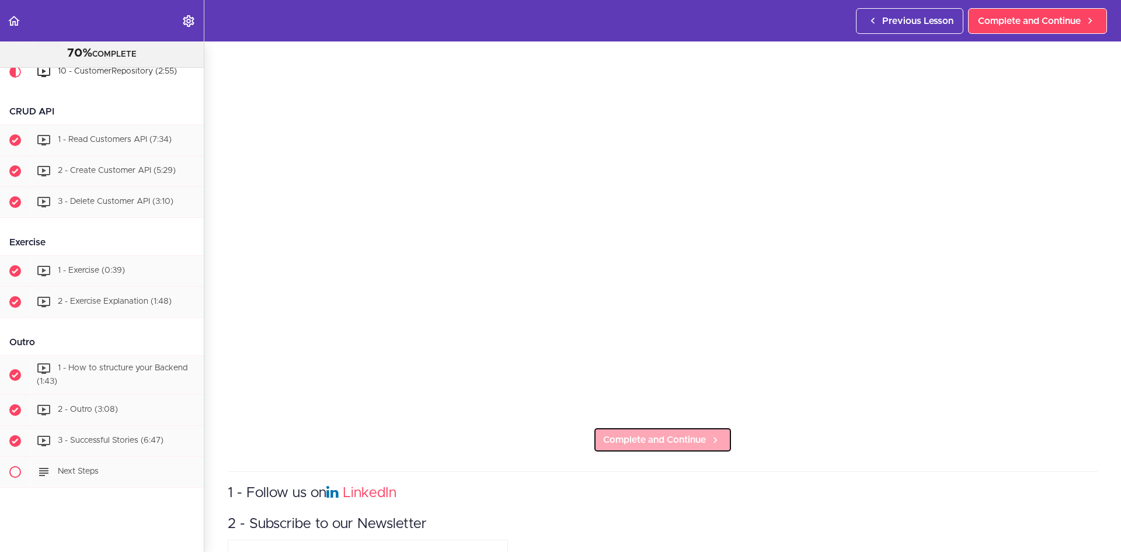
click at [632, 433] on span "Complete and Continue" at bounding box center [654, 440] width 103 height 14
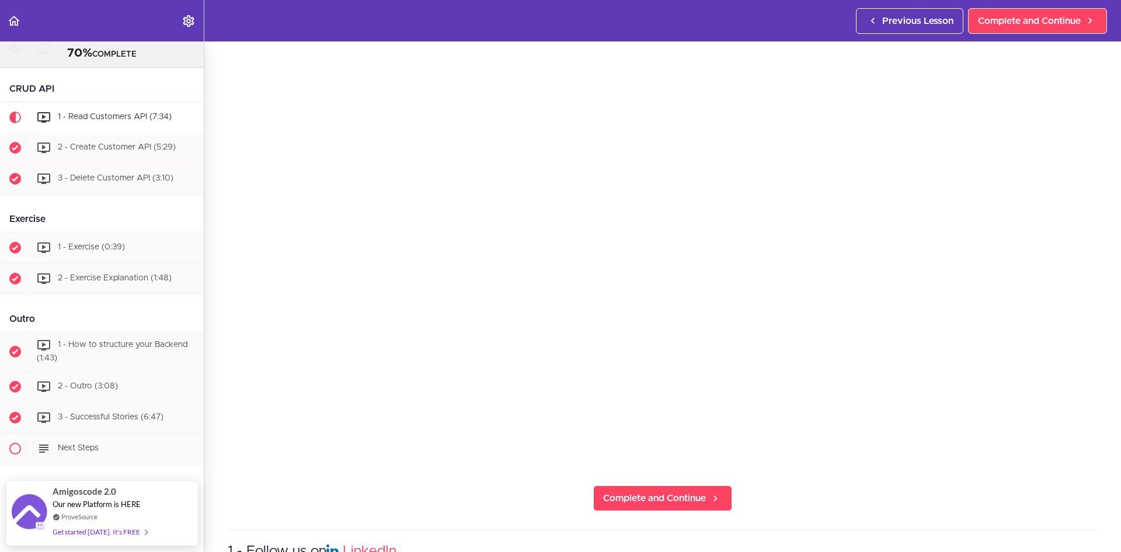
scroll to position [58, 0]
